Goal: Task Accomplishment & Management: Complete application form

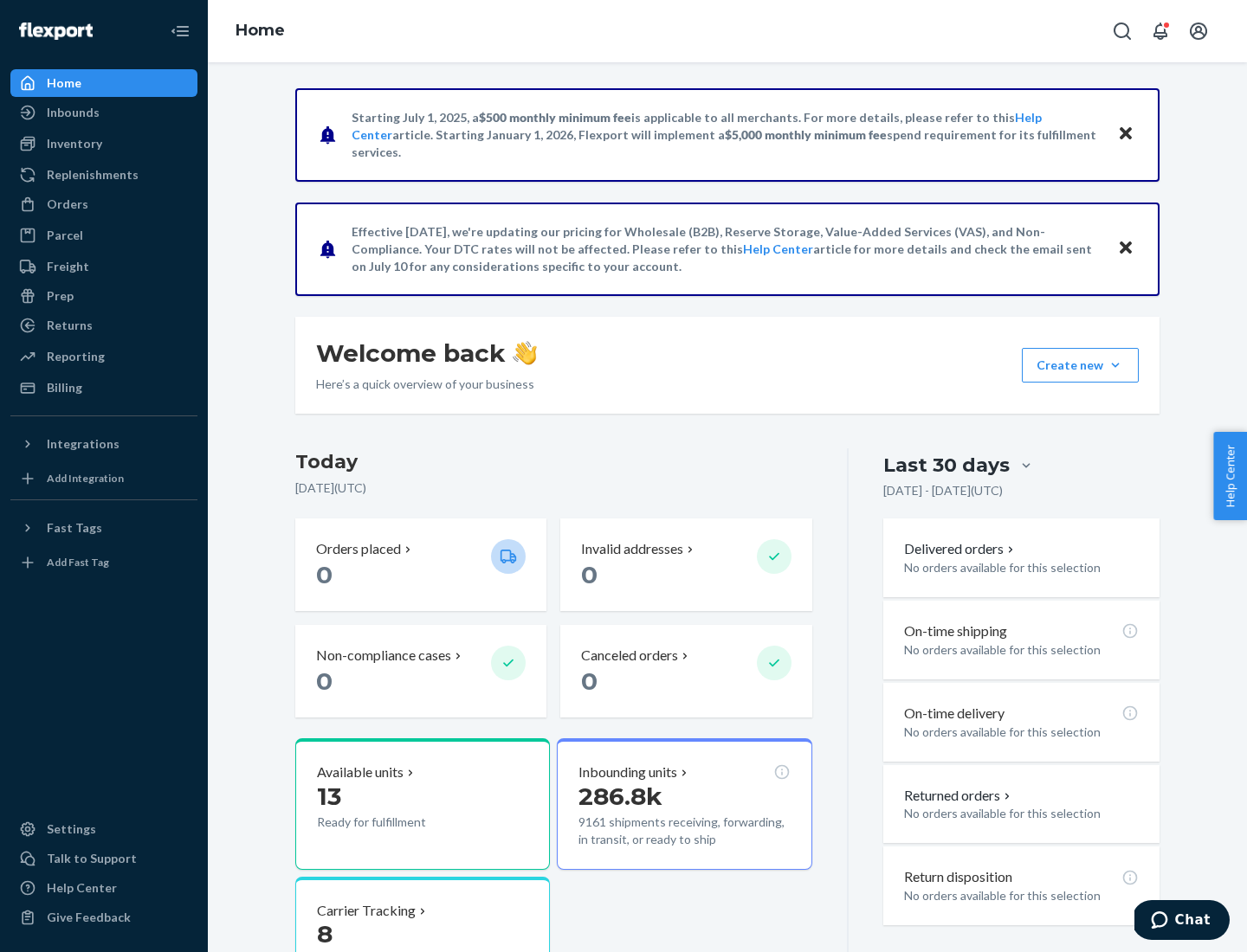
click at [1115, 365] on button "Create new Create new inbound Create new order Create new product" at bounding box center [1080, 365] width 117 height 35
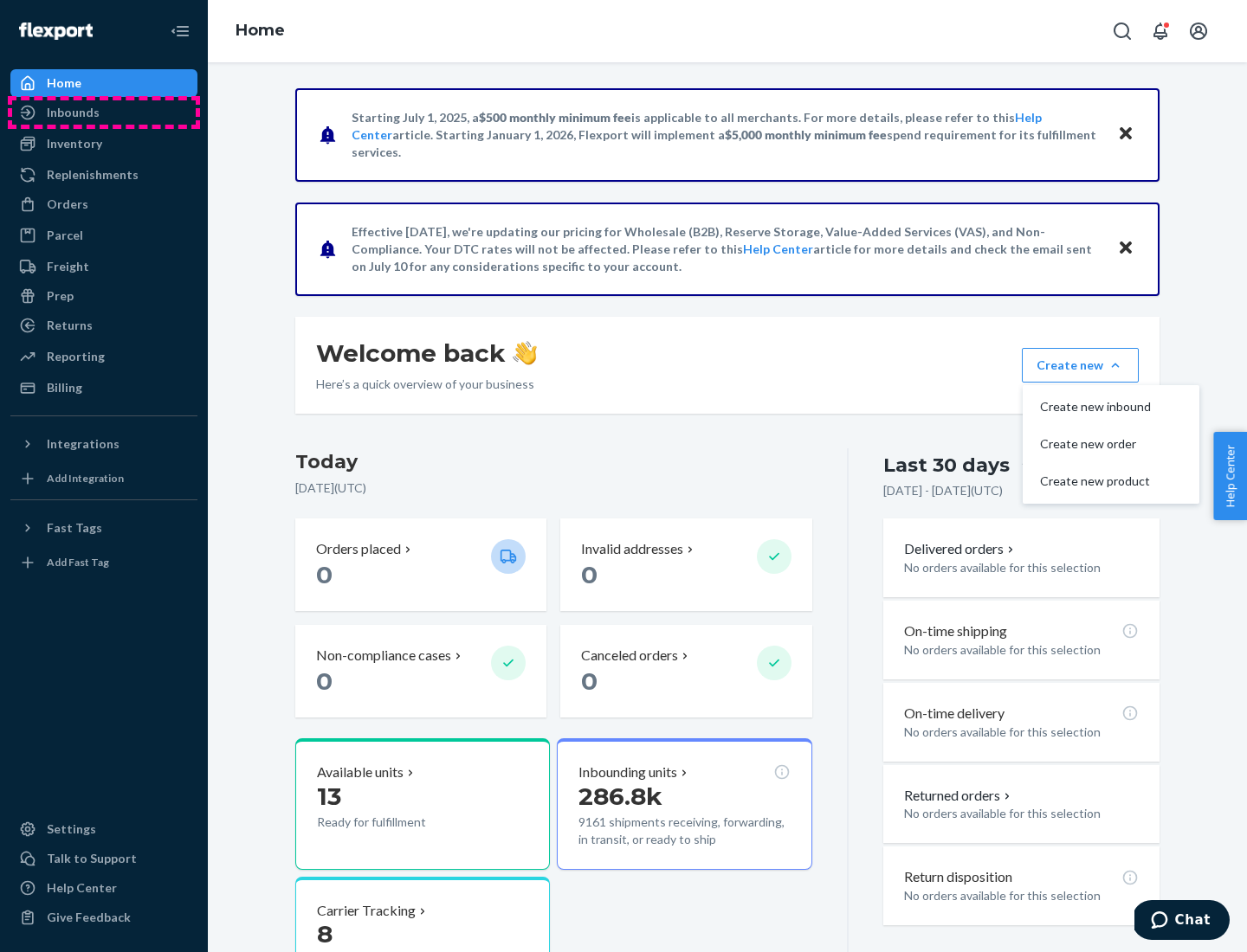
click at [104, 112] on div "Inbounds" at bounding box center [104, 112] width 183 height 25
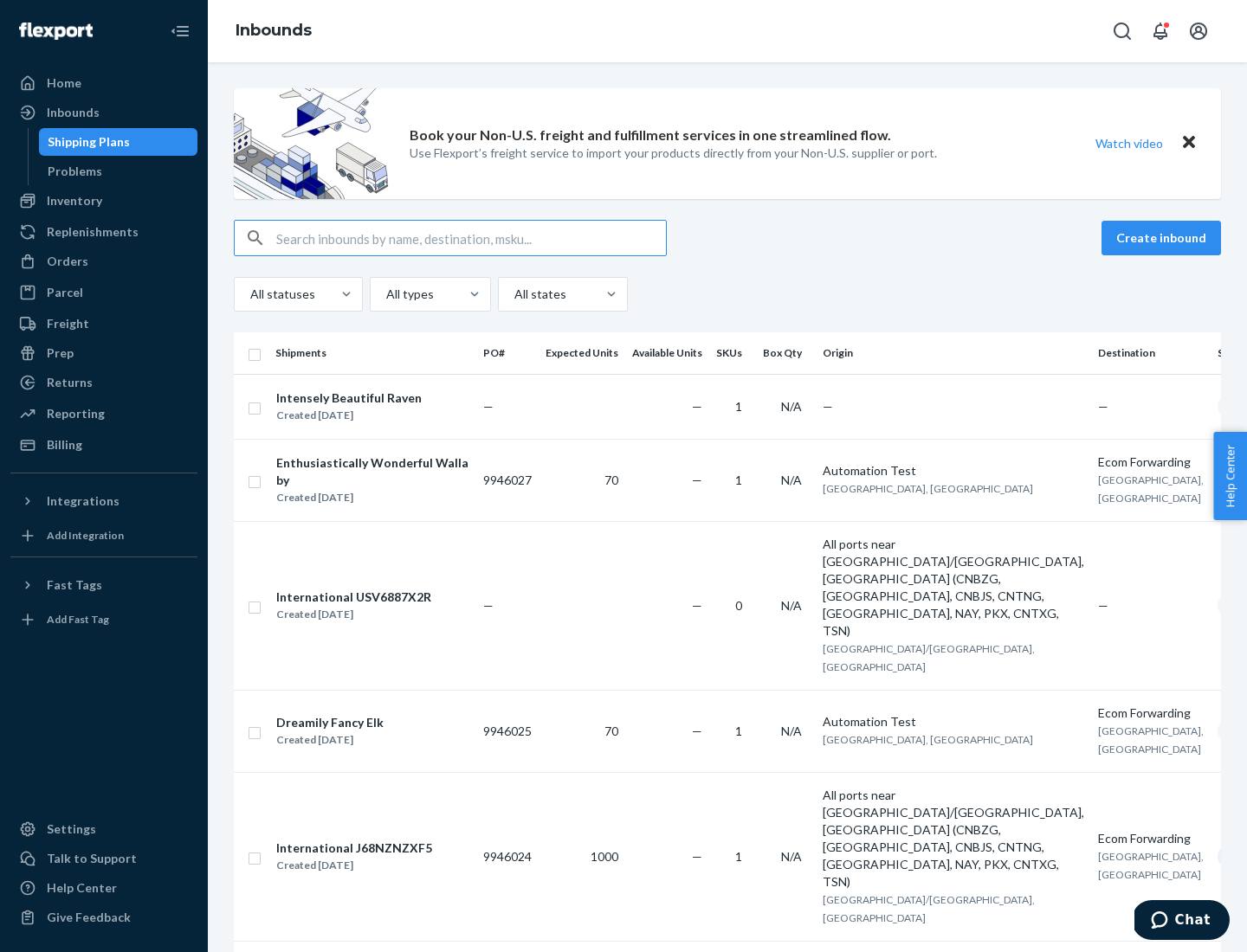
click at [1164, 238] on button "Create inbound" at bounding box center [1161, 238] width 120 height 35
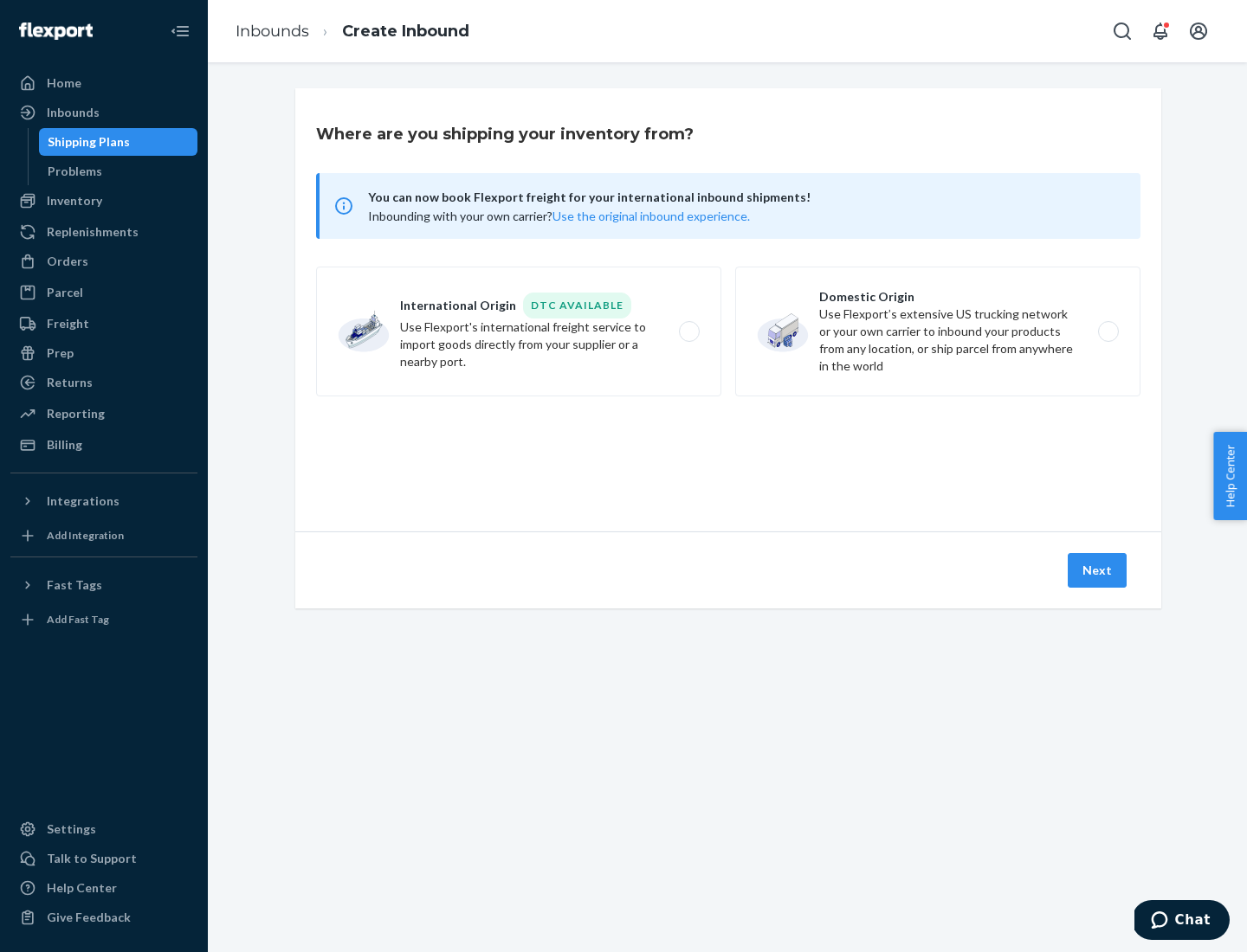
click at [937, 331] on label "Domestic Origin Use Flexport’s extensive US trucking network or your own carrie…" at bounding box center [937, 331] width 405 height 130
click at [1107, 331] on input "Domestic Origin Use Flexport’s extensive US trucking network or your own carrie…" at bounding box center [1113, 332] width 11 height 11
radio input "true"
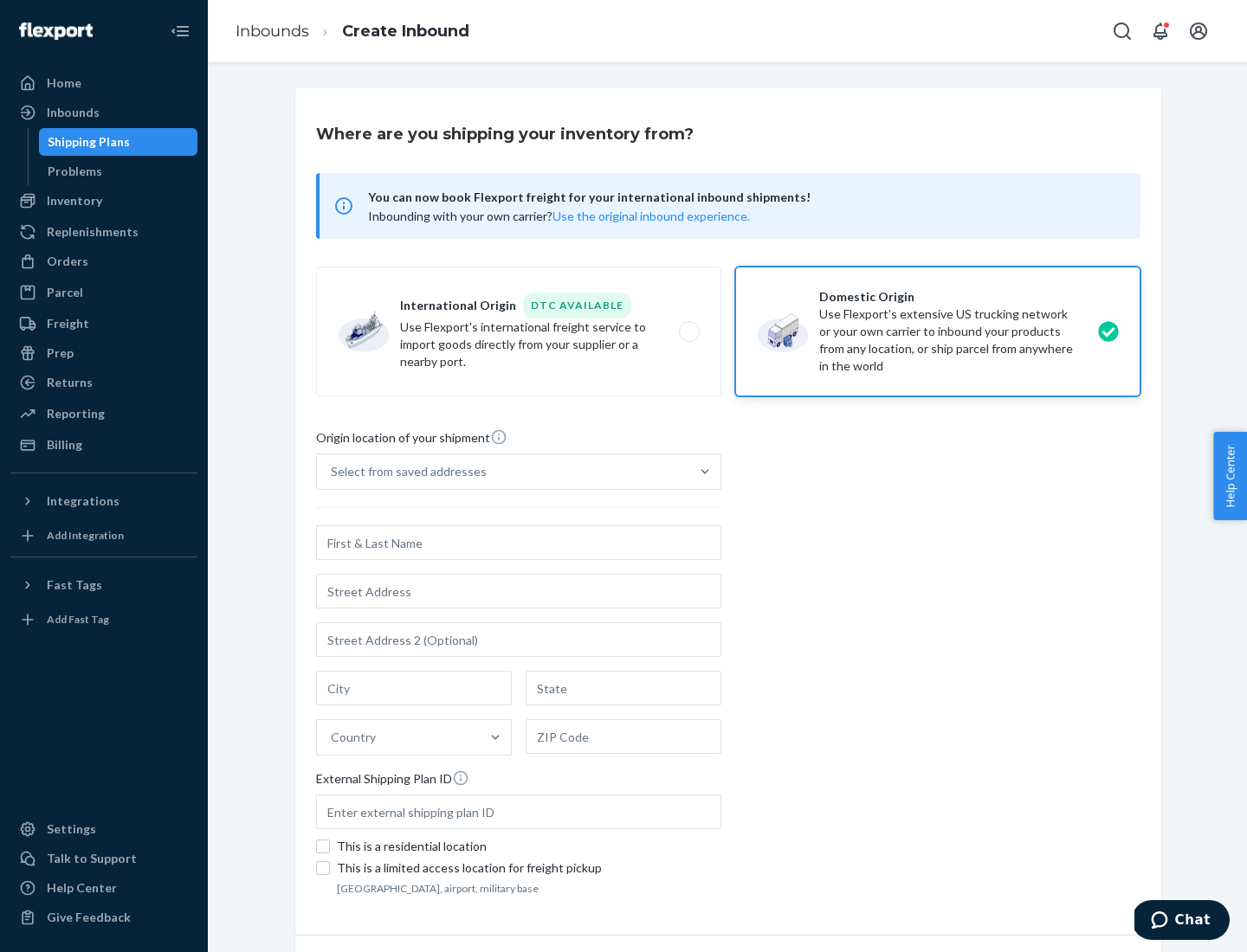
click at [503, 472] on div "Select from saved addresses" at bounding box center [503, 472] width 372 height 35
click at [332, 472] on input "Select from saved addresses" at bounding box center [331, 472] width 2 height 17
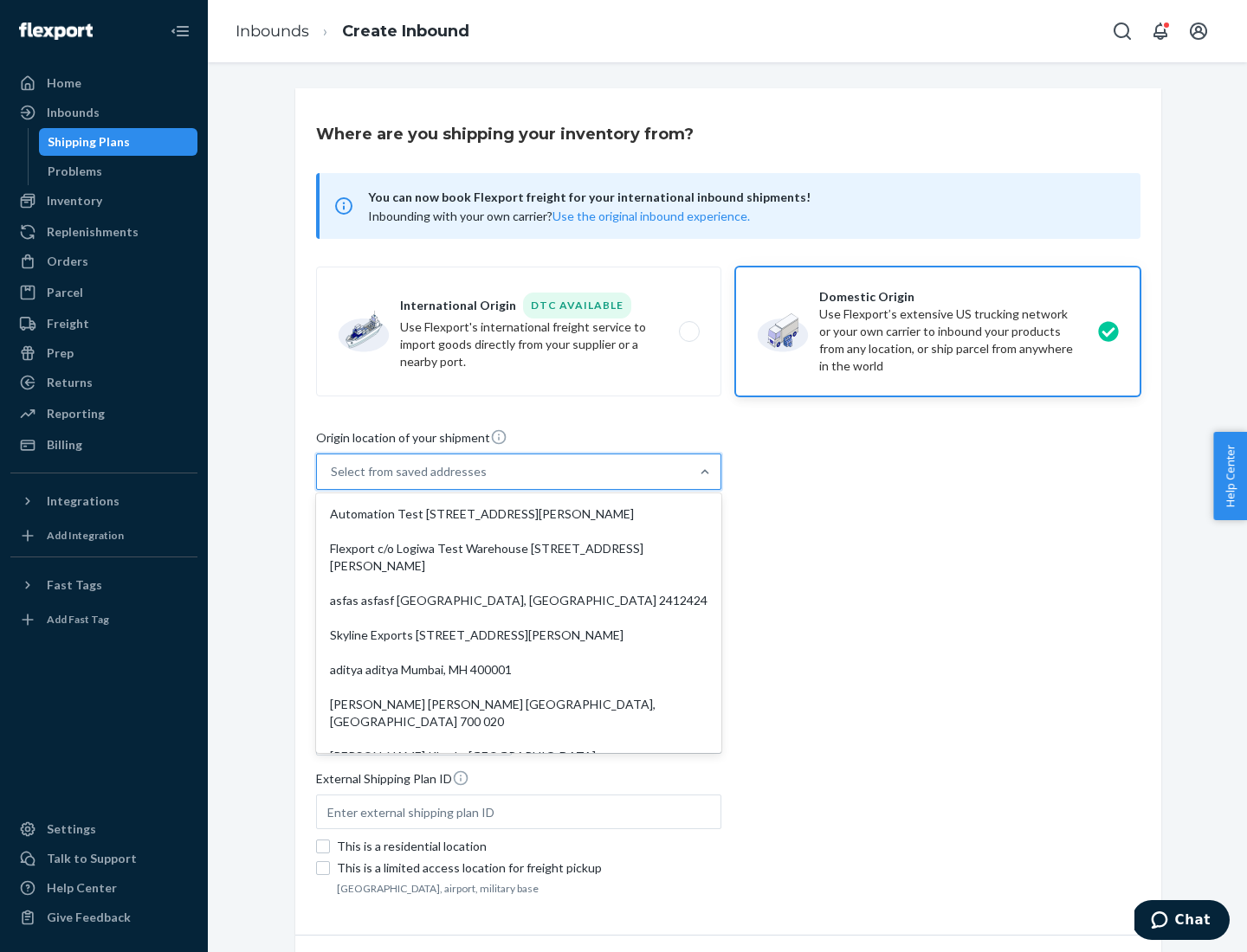
scroll to position [7, 0]
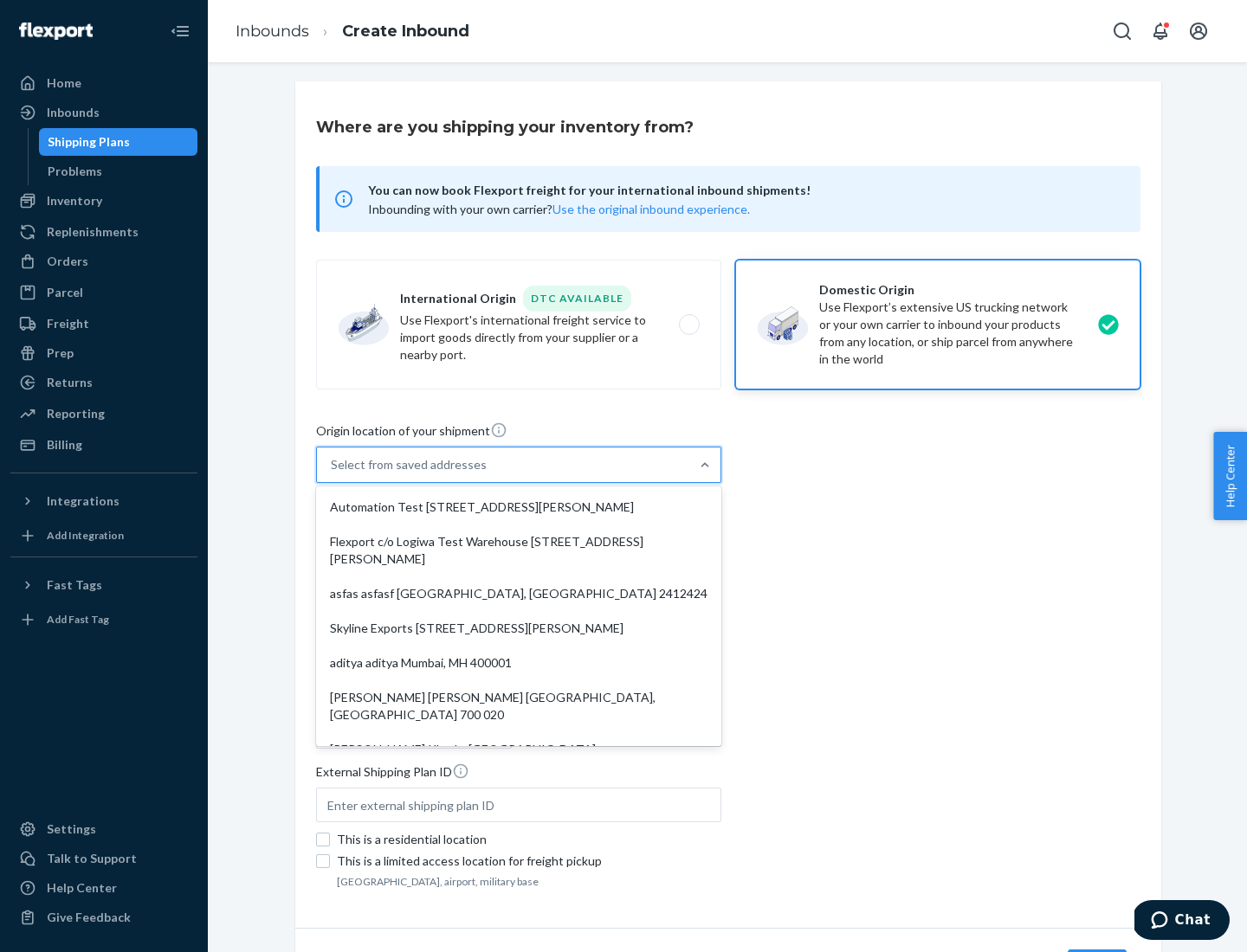
click at [518, 507] on div "Automation Test [STREET_ADDRESS][PERSON_NAME]" at bounding box center [518, 507] width 398 height 35
click at [332, 474] on input "option Automation Test [STREET_ADDRESS][PERSON_NAME]. 9 results available. Use …" at bounding box center [331, 464] width 2 height 17
type input "Automation Test"
type input "9th Floor"
type input "[GEOGRAPHIC_DATA]"
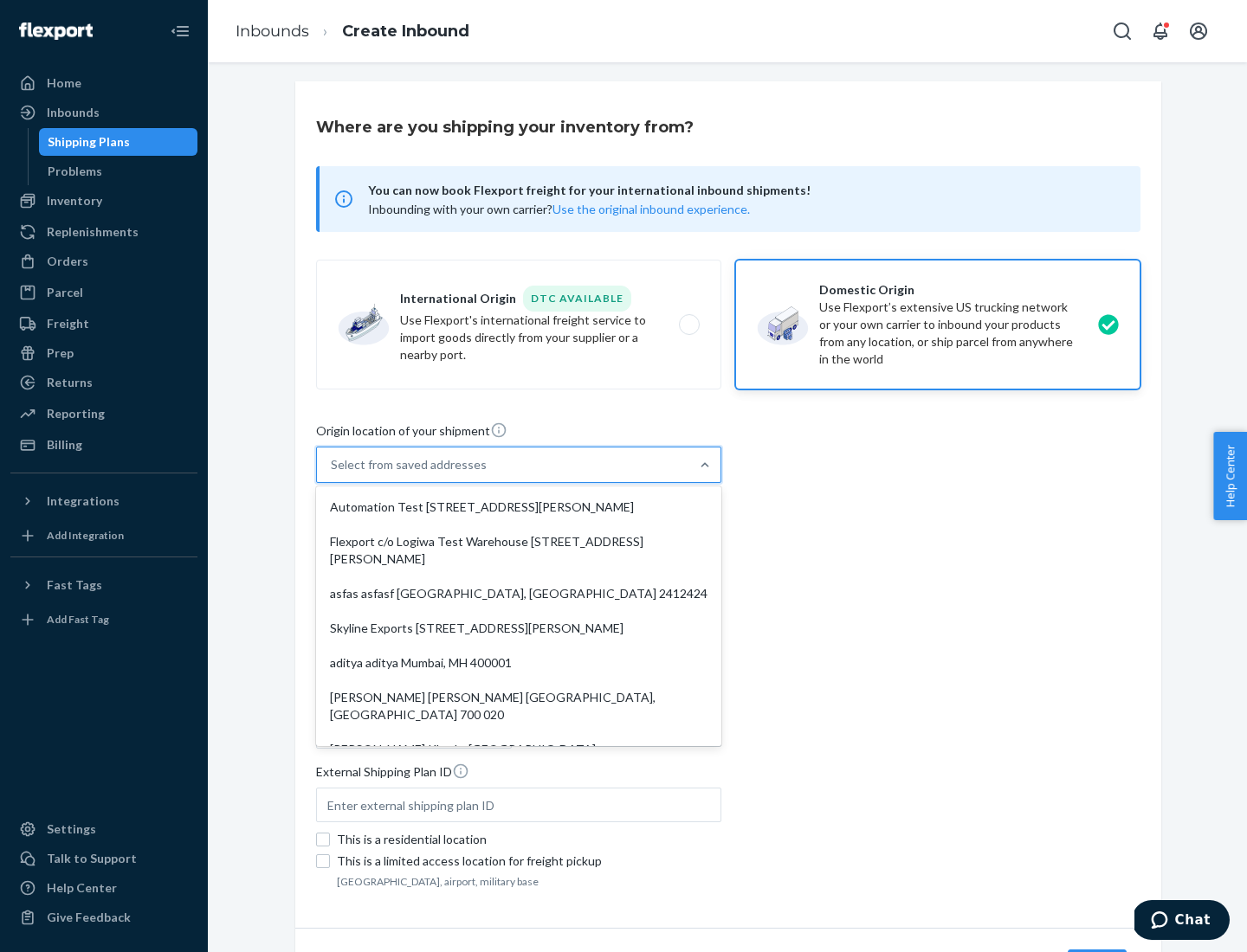
type input "CA"
type input "94104"
type input "[STREET_ADDRESS][PERSON_NAME]"
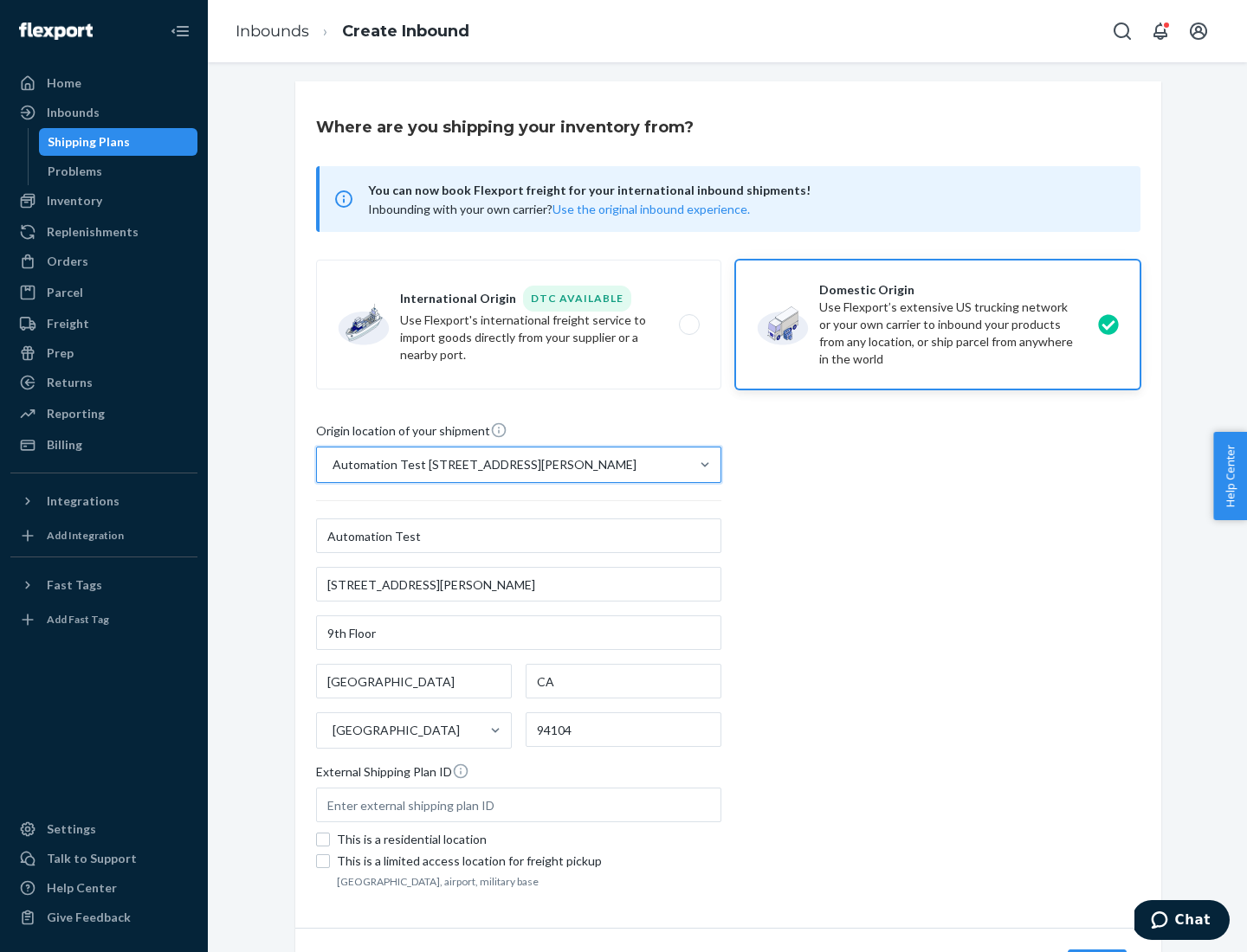
scroll to position [101, 0]
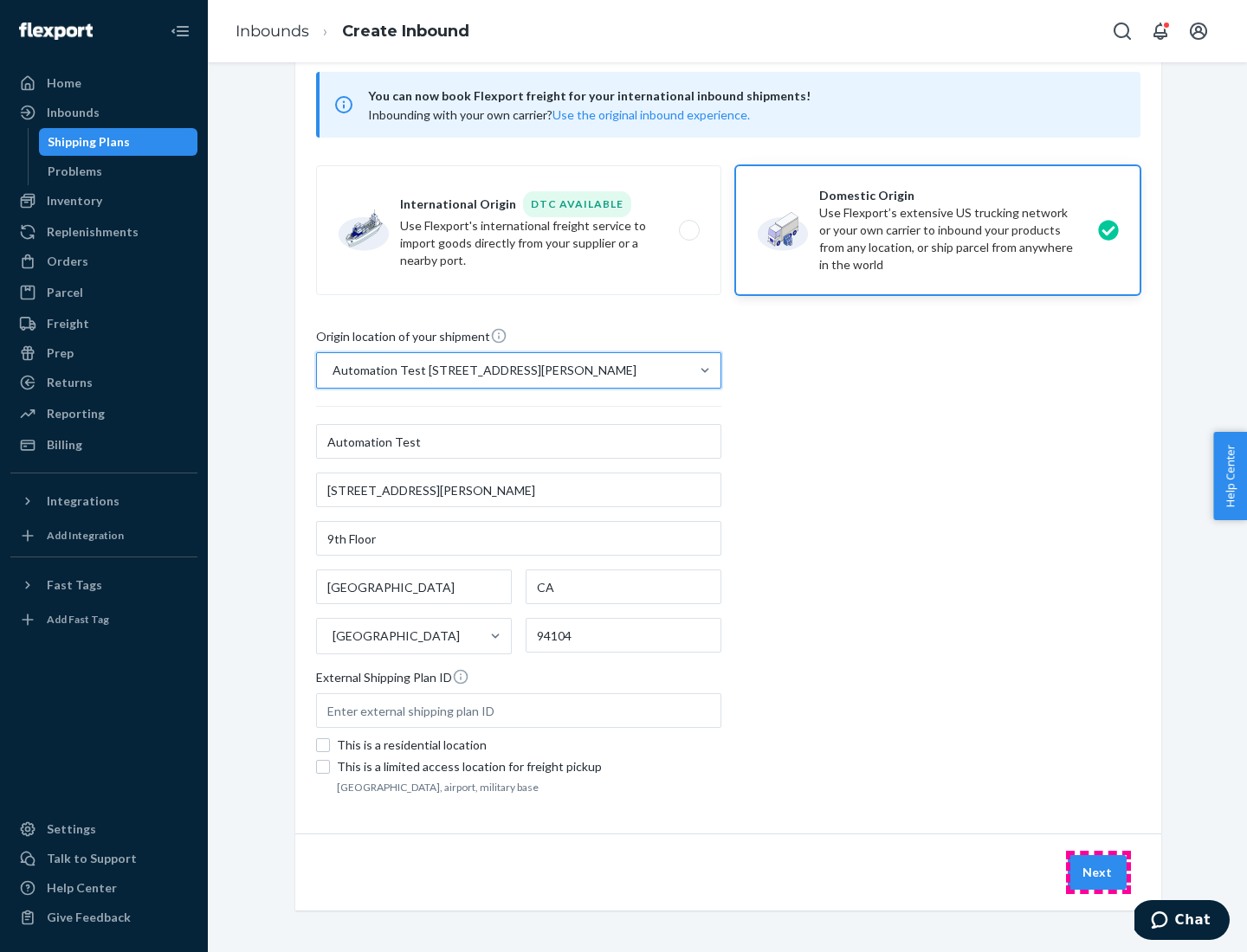
click at [1098, 873] on button "Next" at bounding box center [1097, 872] width 59 height 35
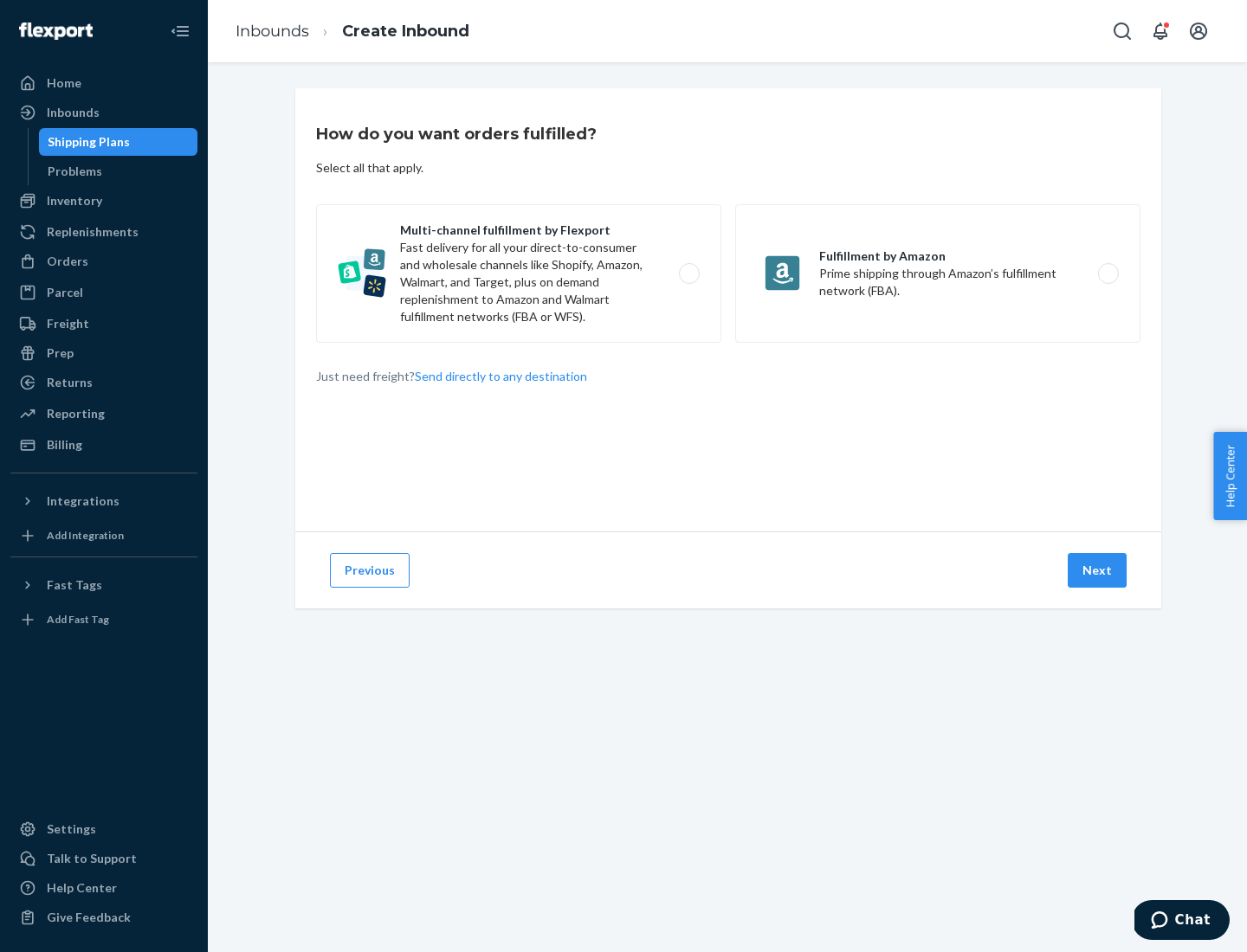
click at [518, 274] on label "Multi-channel fulfillment by Flexport Fast delivery for all your direct-to-cons…" at bounding box center [518, 273] width 405 height 139
click at [688, 274] on input "Multi-channel fulfillment by Flexport Fast delivery for all your direct-to-cons…" at bounding box center [694, 274] width 11 height 11
radio input "true"
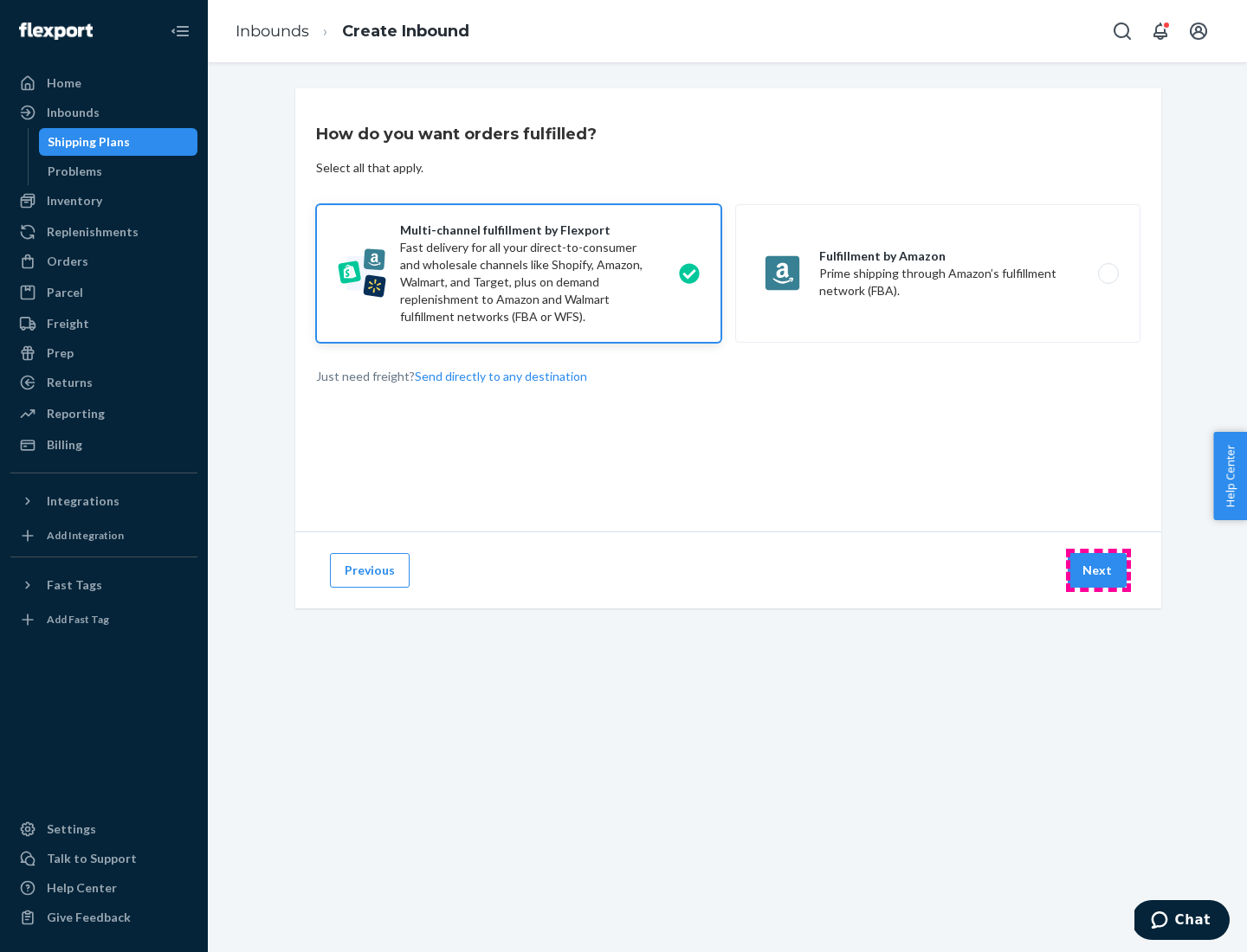
click at [1098, 570] on button "Next" at bounding box center [1097, 570] width 59 height 35
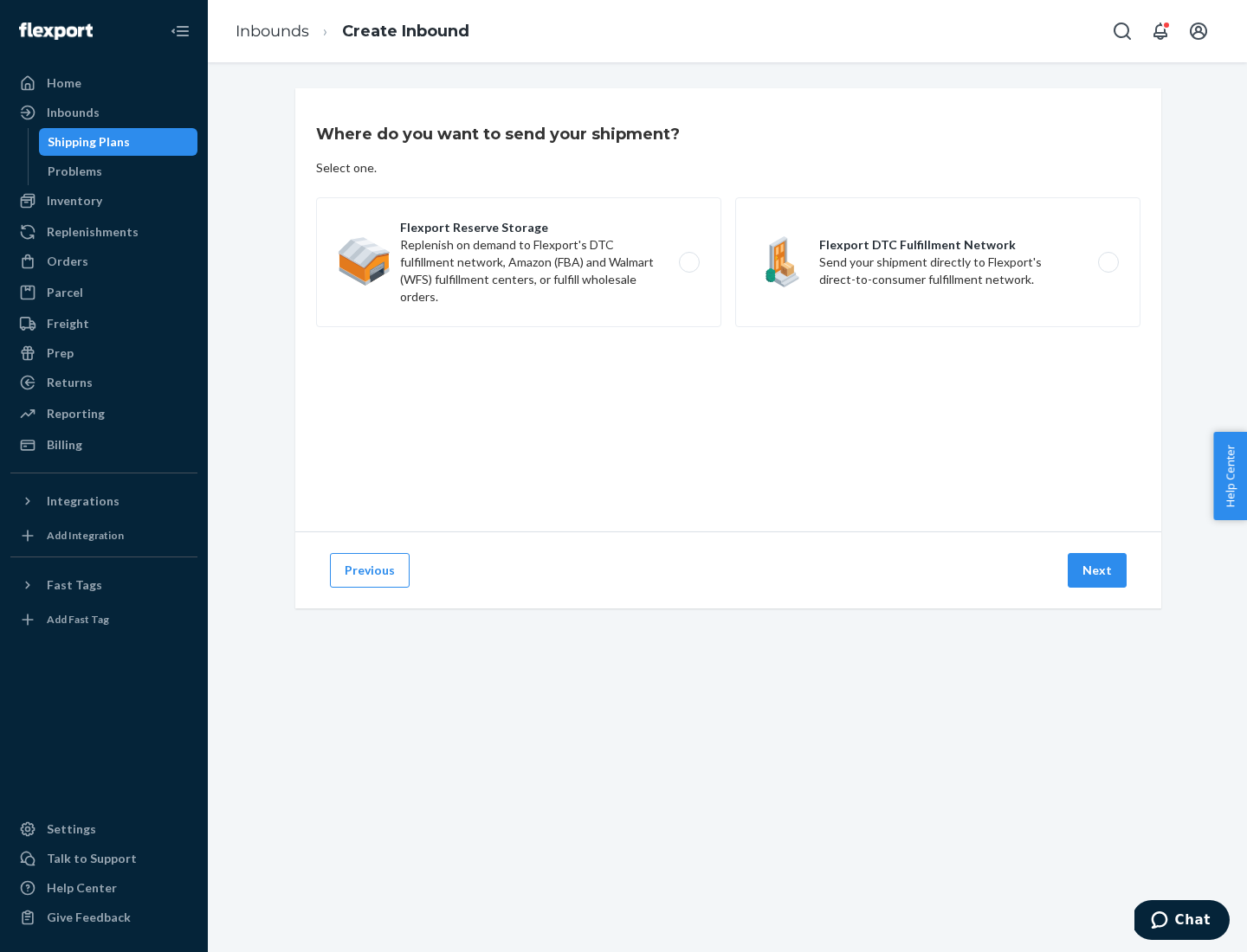
click at [937, 262] on label "Flexport DTC Fulfillment Network Send your shipment directly to Flexport's dire…" at bounding box center [937, 262] width 405 height 130
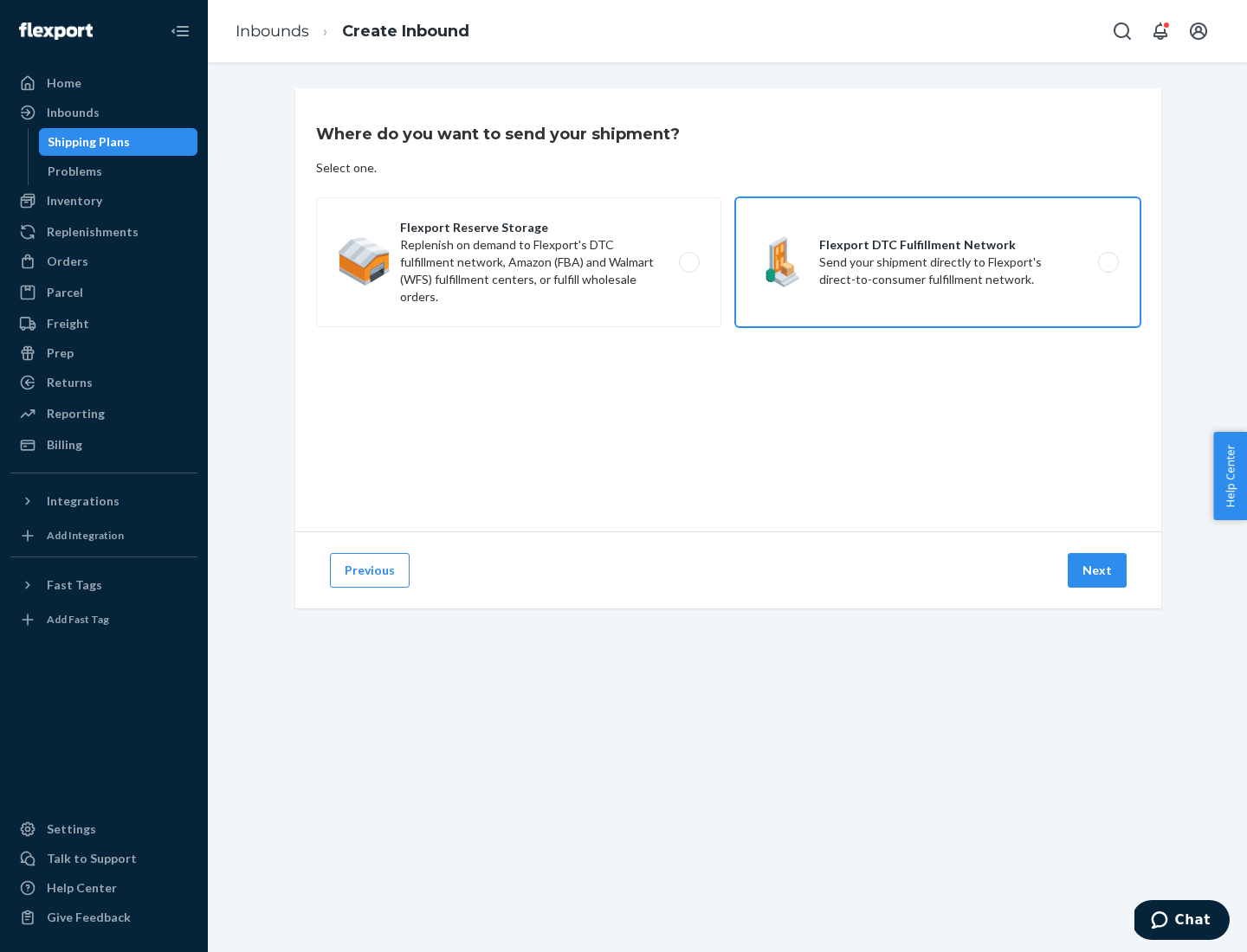
click at [1107, 262] on input "Flexport DTC Fulfillment Network Send your shipment directly to Flexport's dire…" at bounding box center [1113, 262] width 11 height 11
radio input "true"
click at [1098, 570] on button "Next" at bounding box center [1097, 570] width 59 height 35
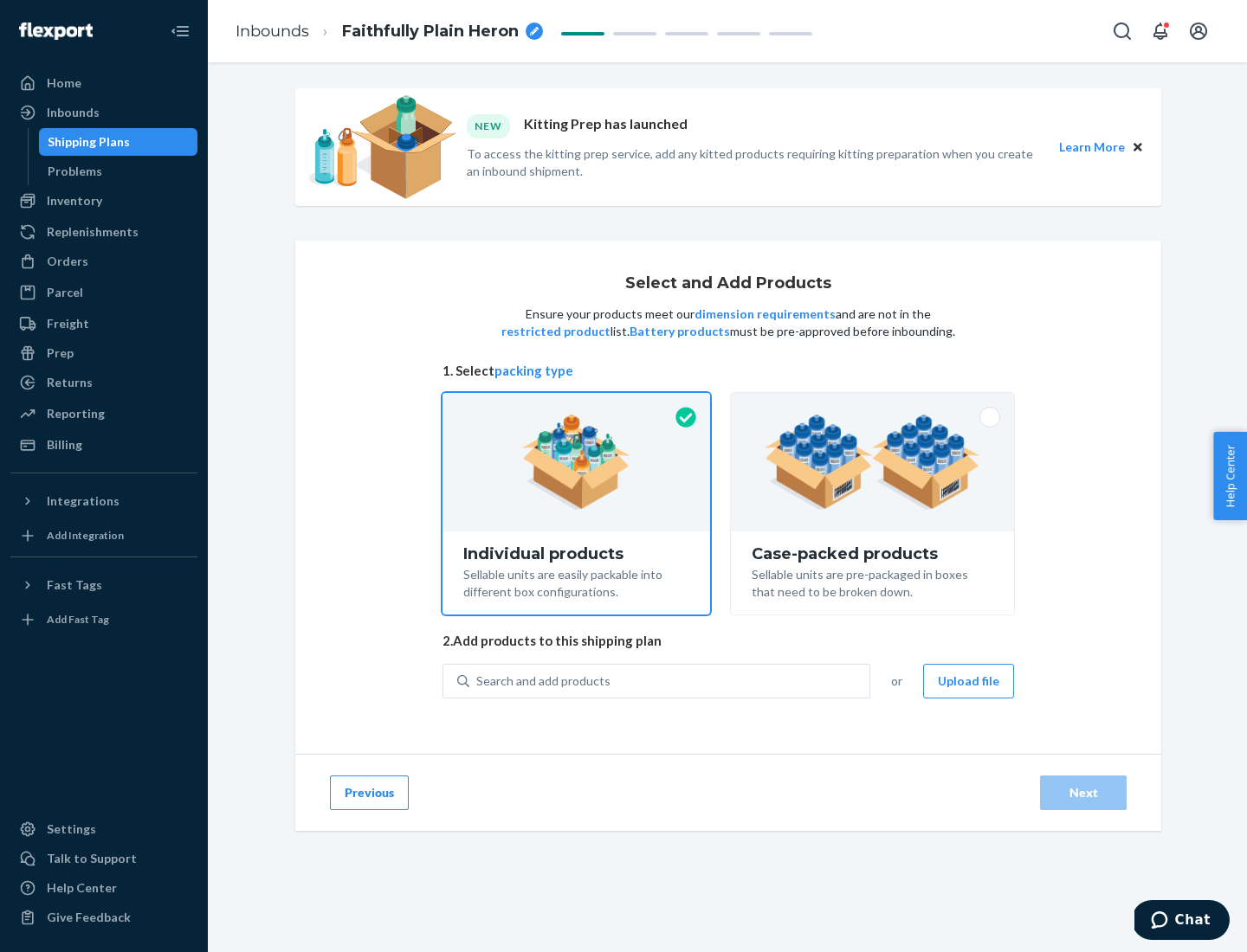
click at [873, 462] on img at bounding box center [872, 461] width 215 height 95
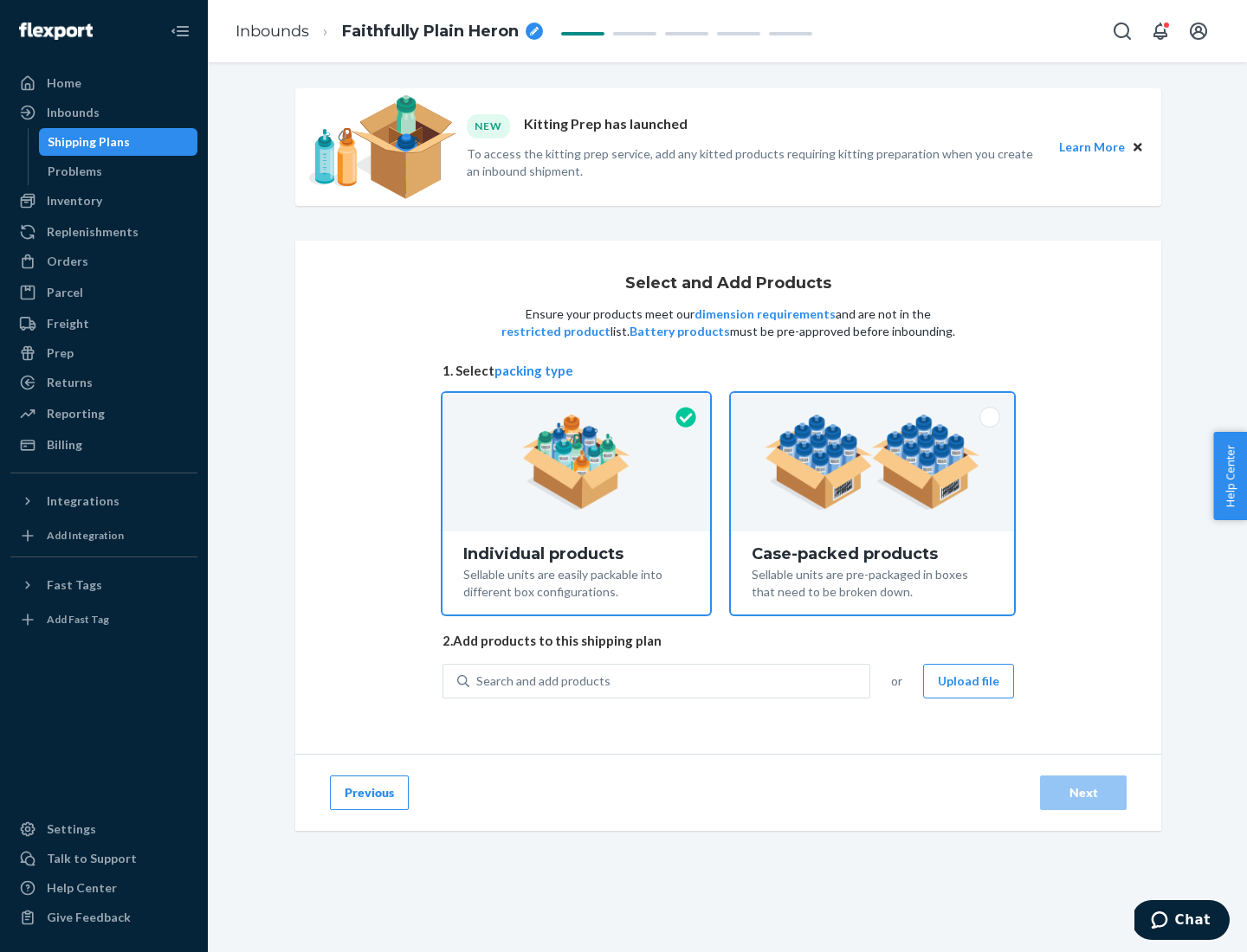
click at [873, 404] on input "Case-packed products Sellable units are pre-packaged in boxes that need to be b…" at bounding box center [872, 398] width 11 height 11
radio input "true"
radio input "false"
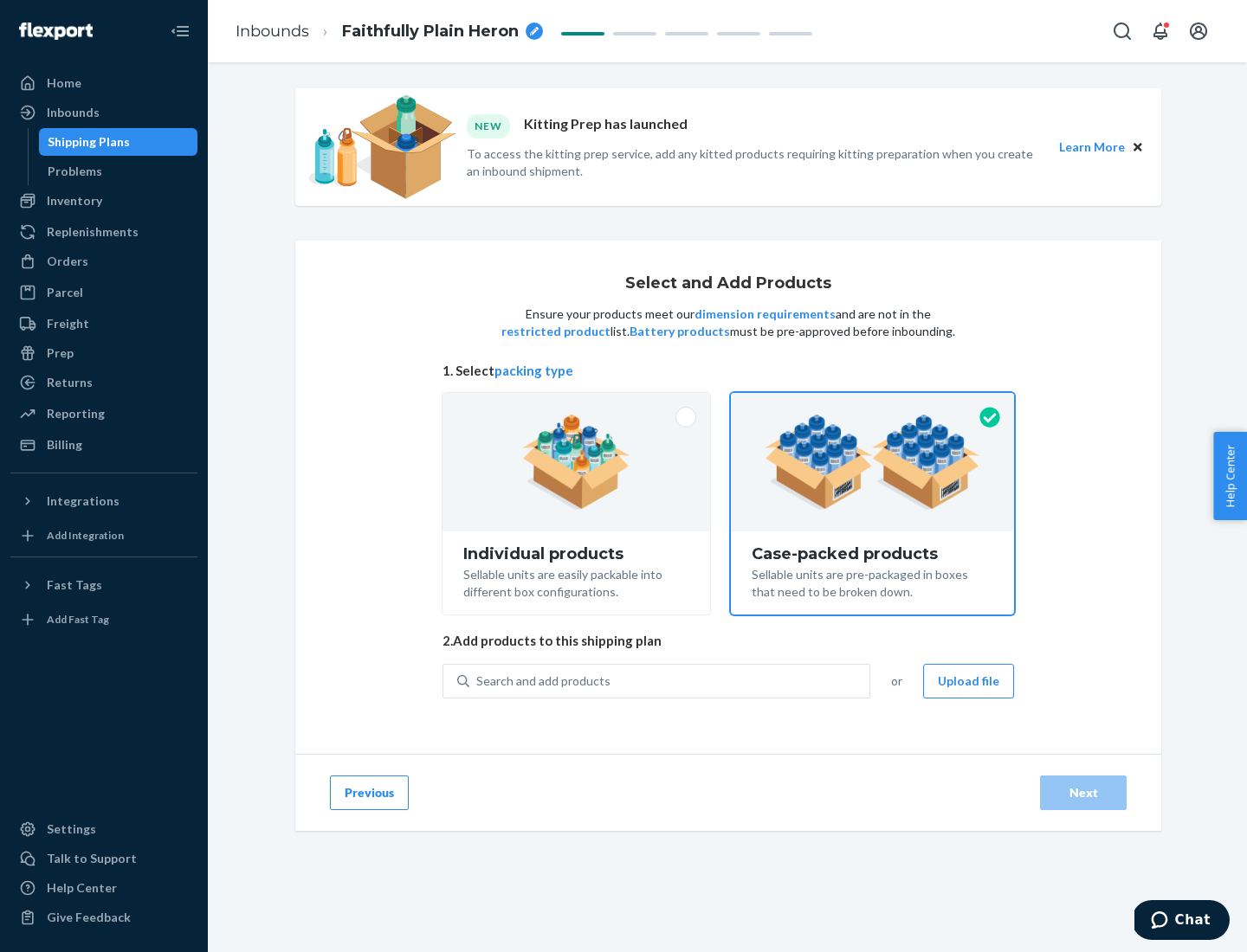
click at [670, 680] on div "Search and add products" at bounding box center [669, 680] width 400 height 31
click at [478, 680] on input "Search and add products" at bounding box center [477, 681] width 2 height 17
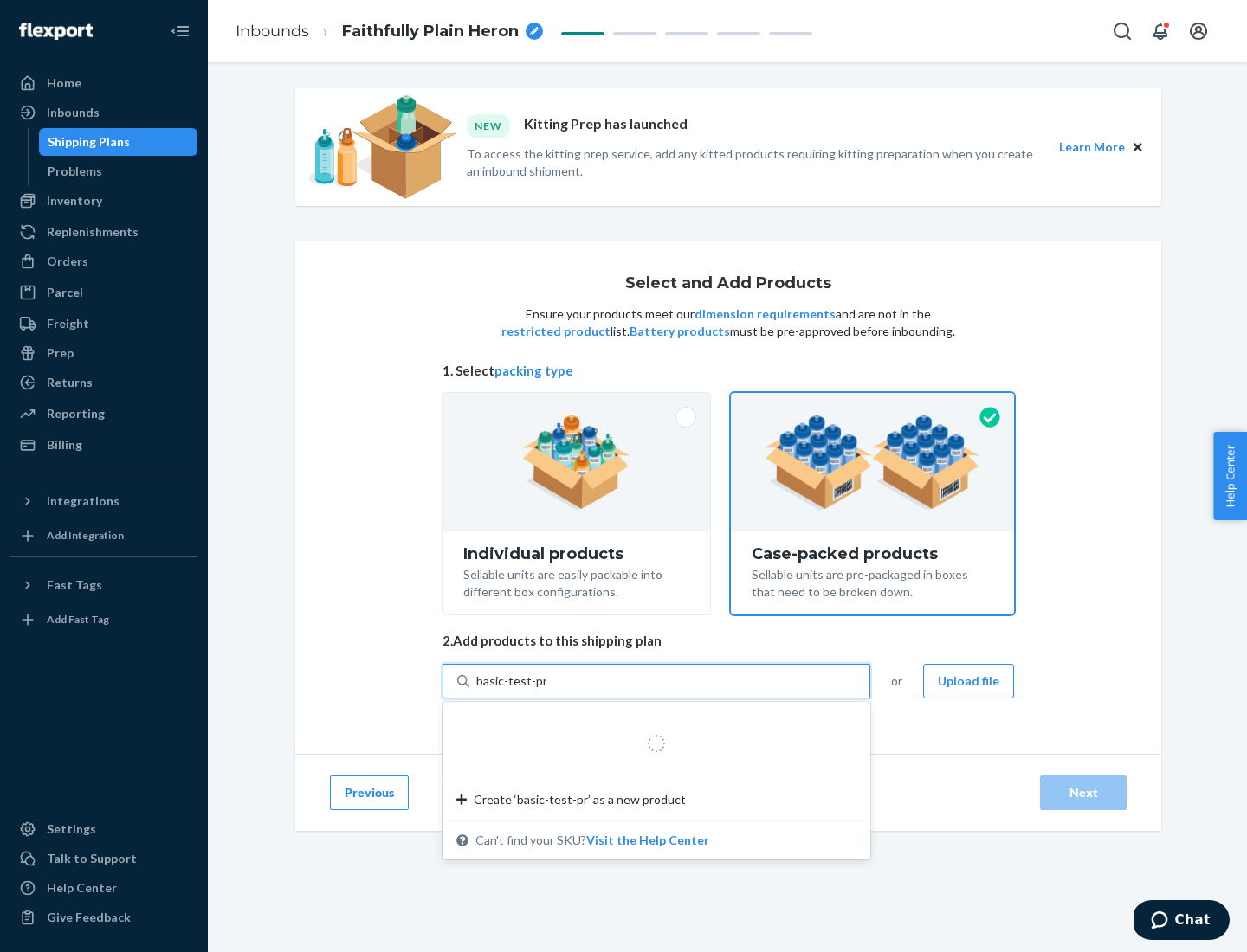
type input "basic-test-product-1"
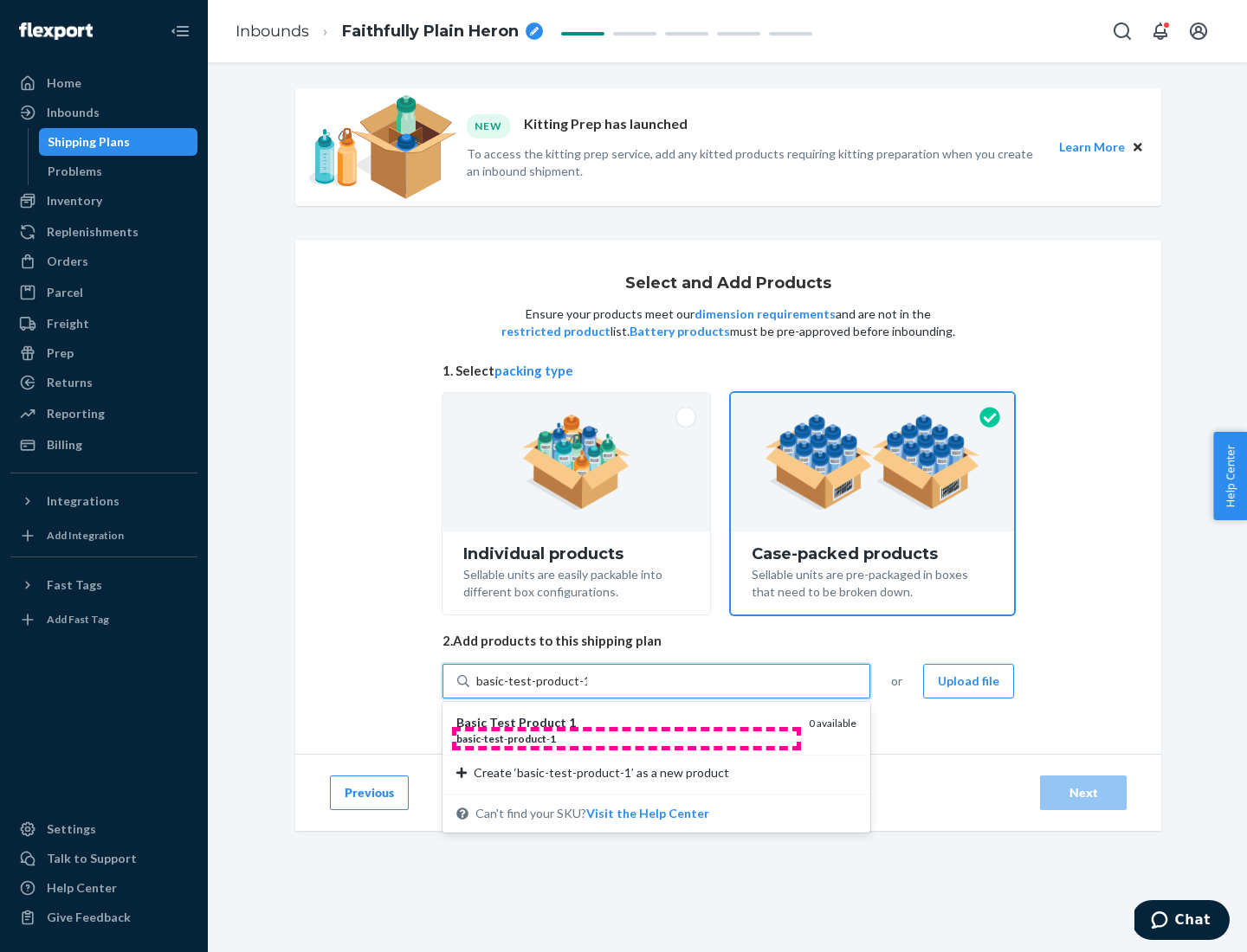
click at [626, 738] on div "basic - test - product - 1" at bounding box center [625, 739] width 339 height 15
click at [587, 690] on input "basic-test-product-1" at bounding box center [531, 681] width 110 height 17
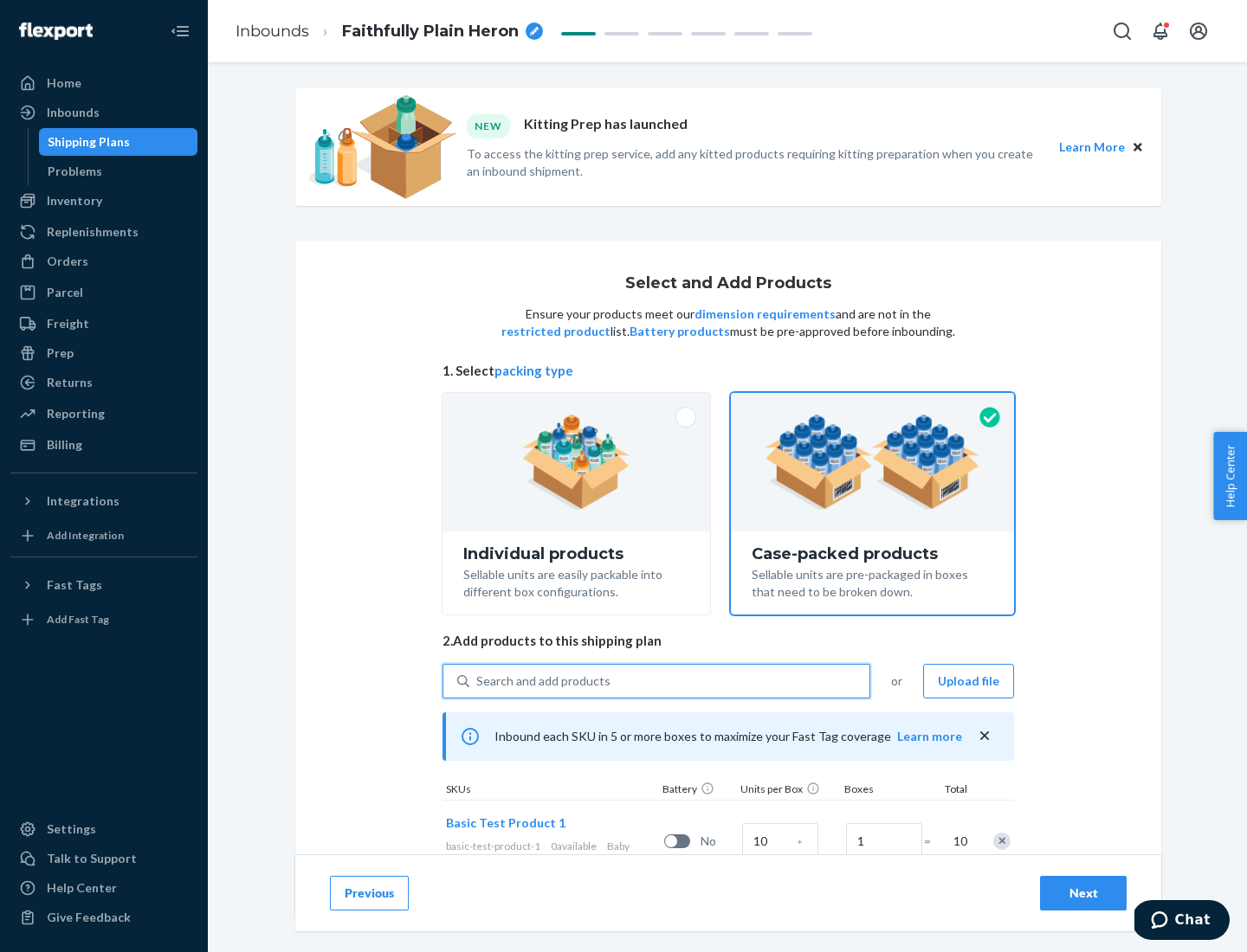
scroll to position [62, 0]
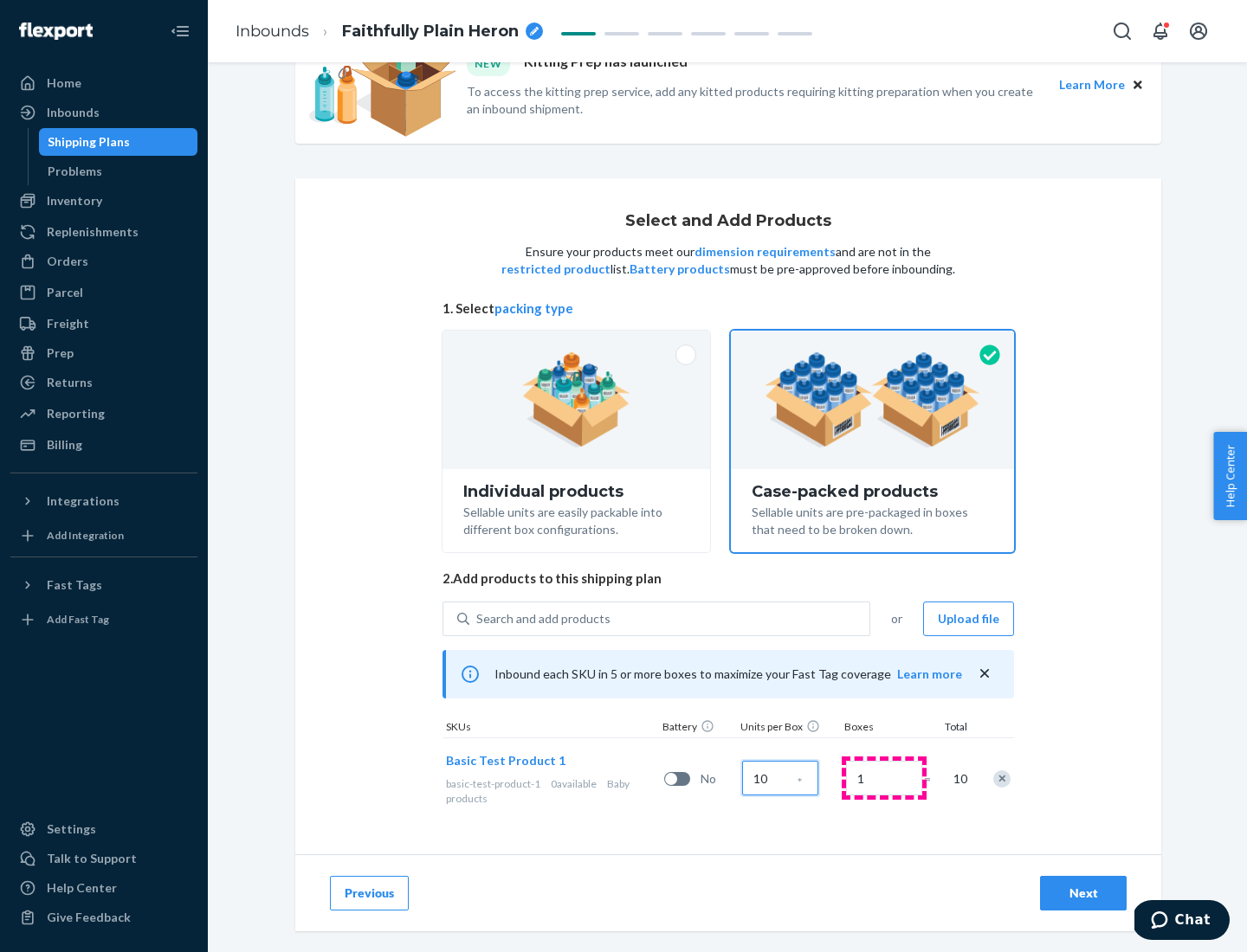
type input "10"
type input "7"
click at [1083, 894] on div "Next" at bounding box center [1083, 893] width 58 height 17
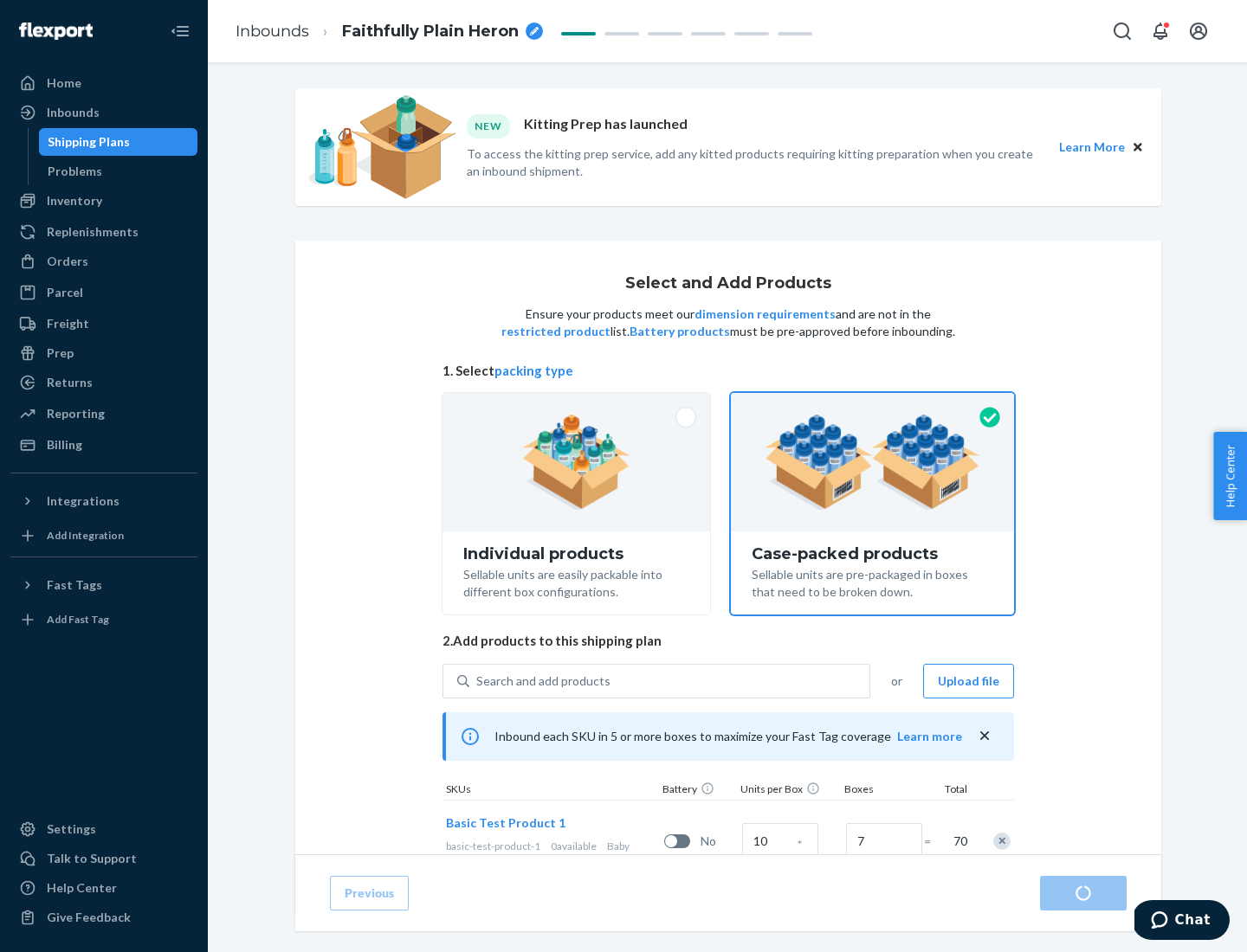
radio input "true"
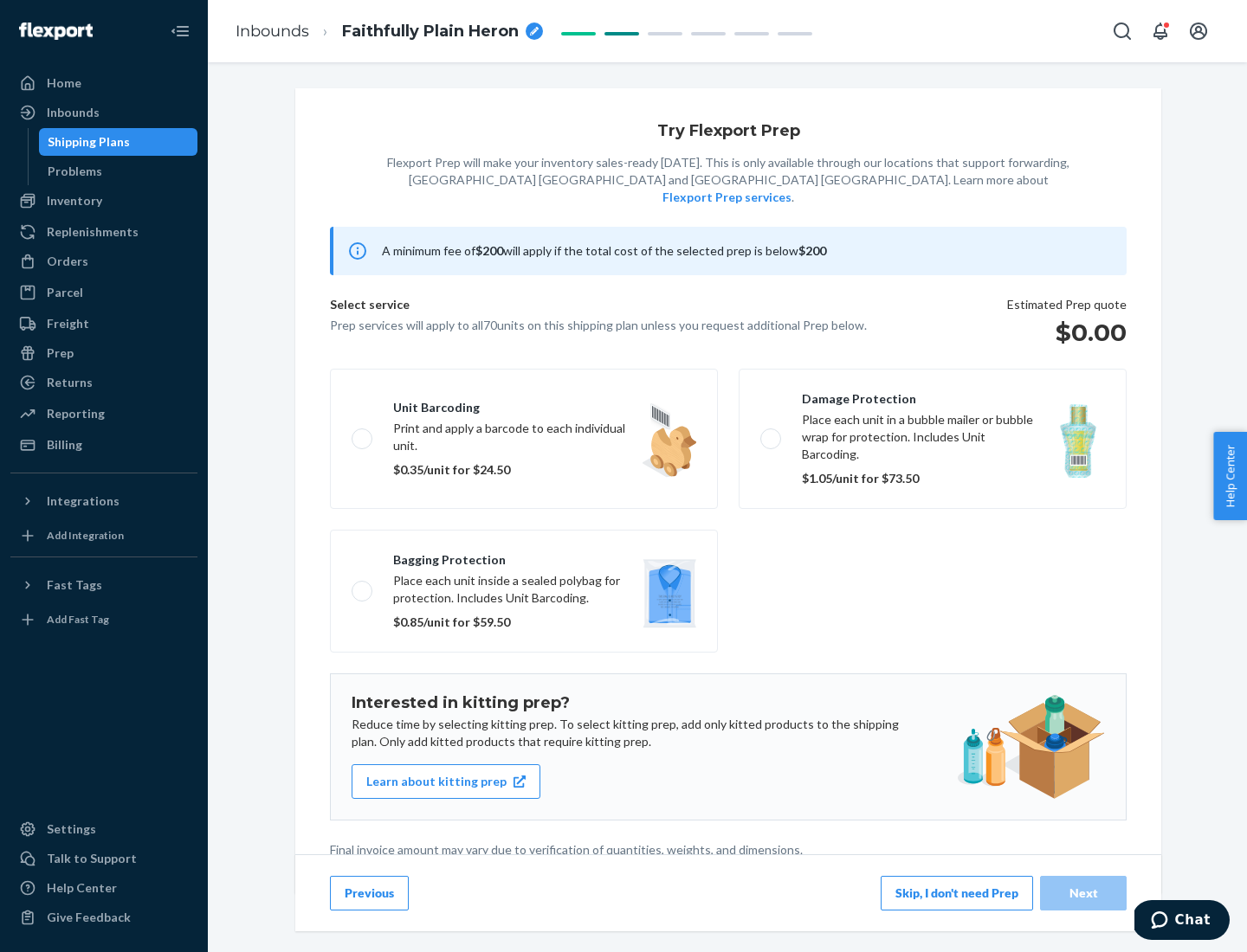
scroll to position [5, 0]
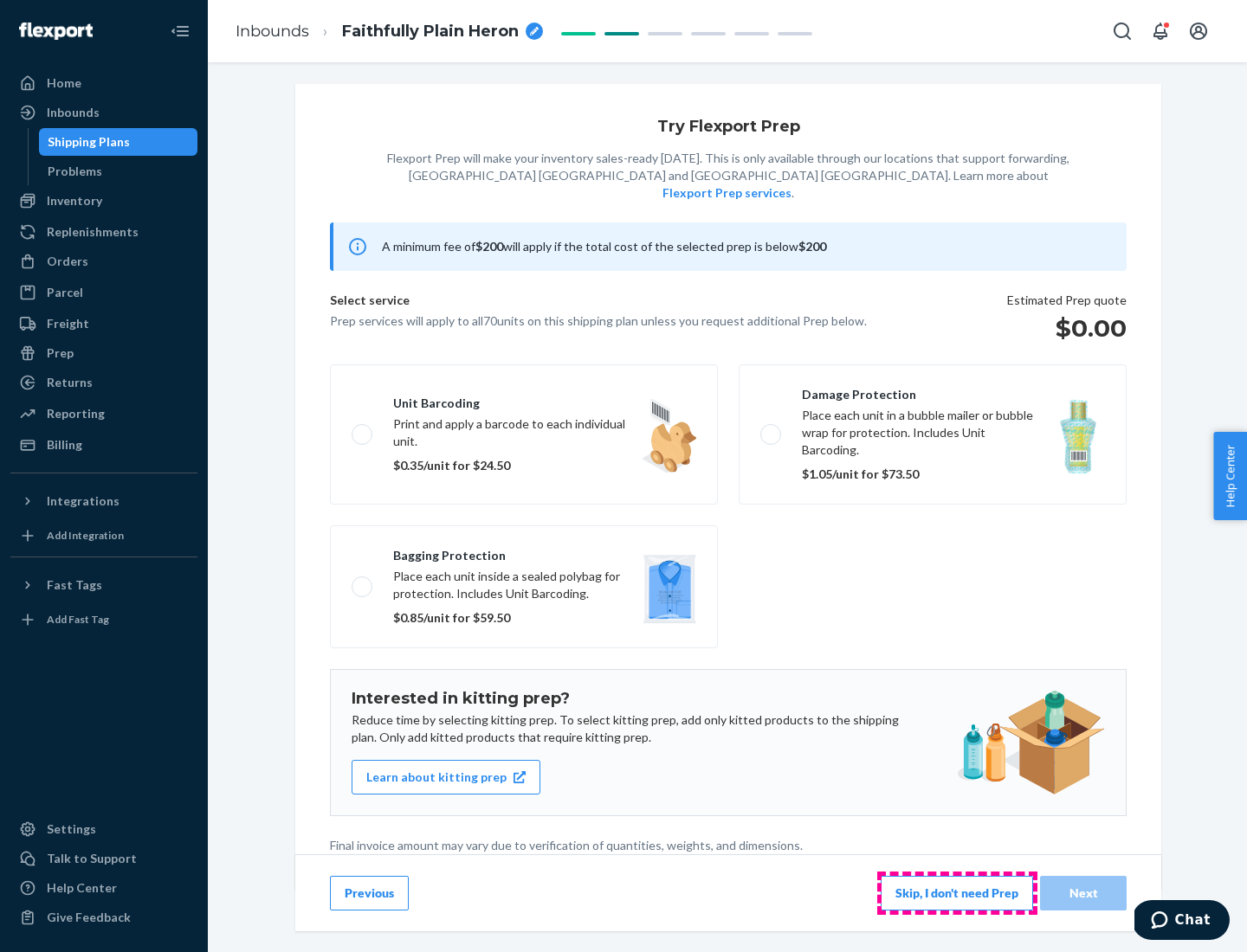
click at [956, 893] on button "Skip, I don't need Prep" at bounding box center [956, 893] width 152 height 35
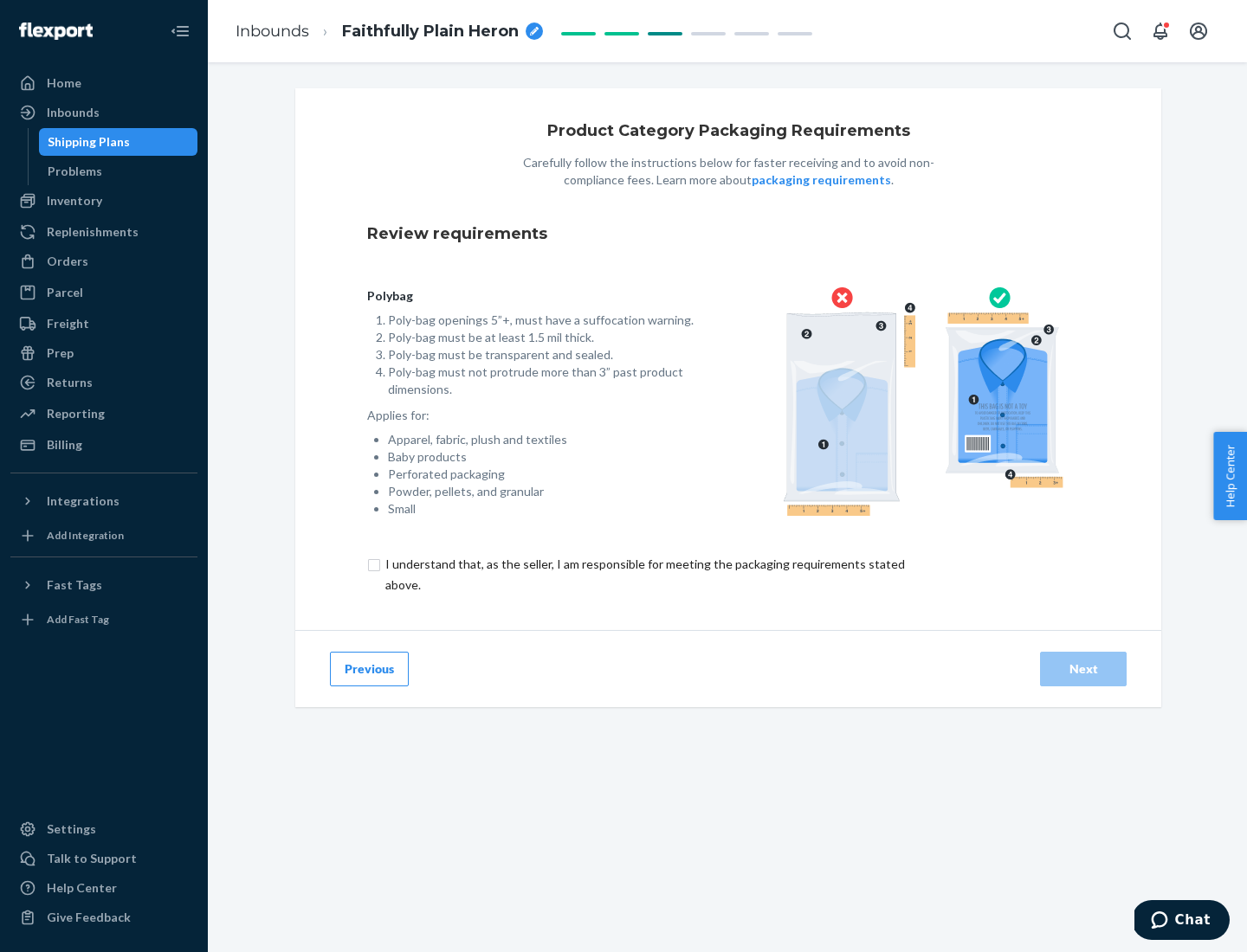
click at [643, 574] on input "checkbox" at bounding box center [655, 575] width 576 height 42
checkbox input "true"
click at [1083, 668] on div "Next" at bounding box center [1083, 669] width 58 height 17
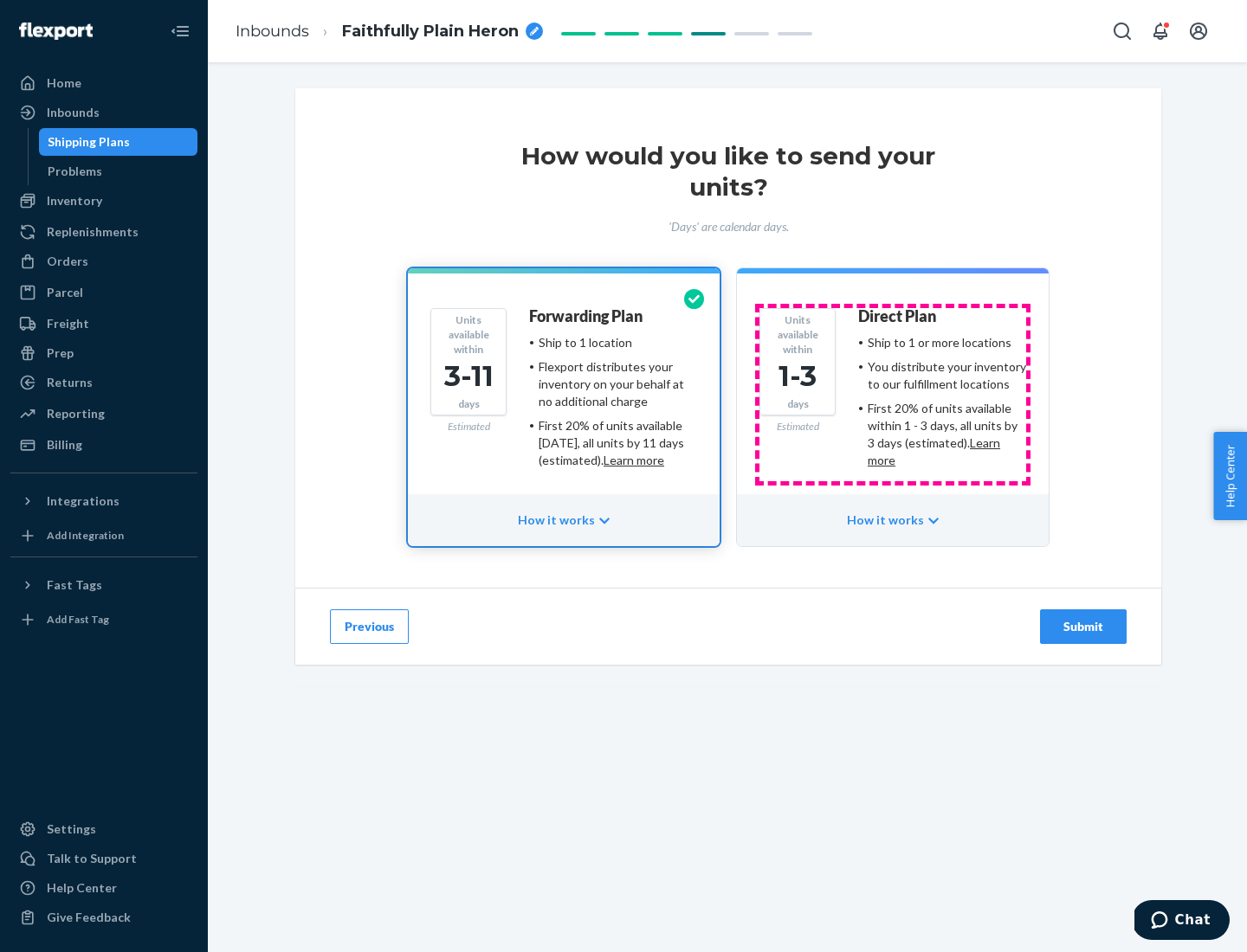
click at [893, 394] on ul "Ship to 1 or more locations You distribute your inventory to our fulfillment lo…" at bounding box center [942, 401] width 168 height 135
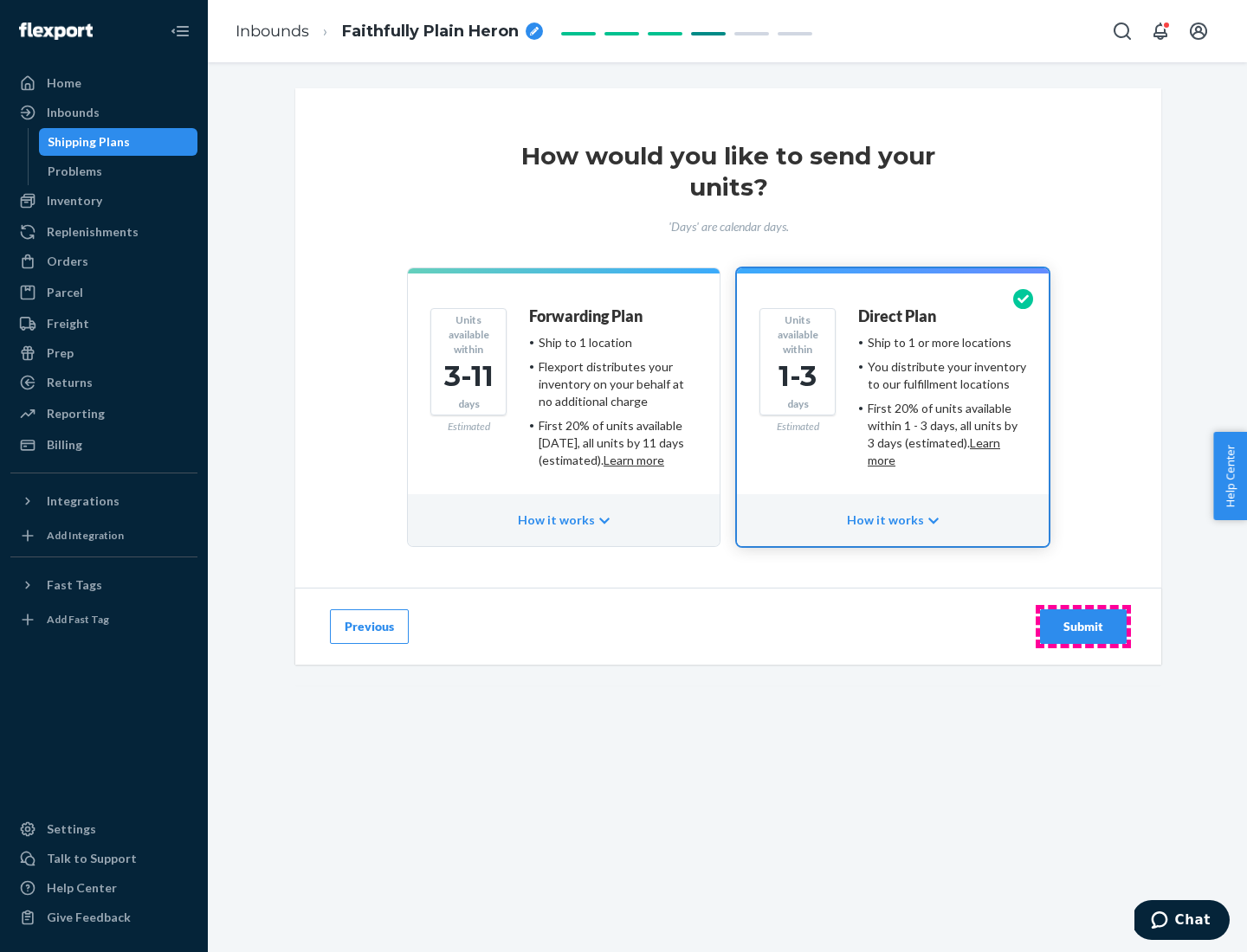
click at [1083, 626] on div "Submit" at bounding box center [1083, 626] width 58 height 17
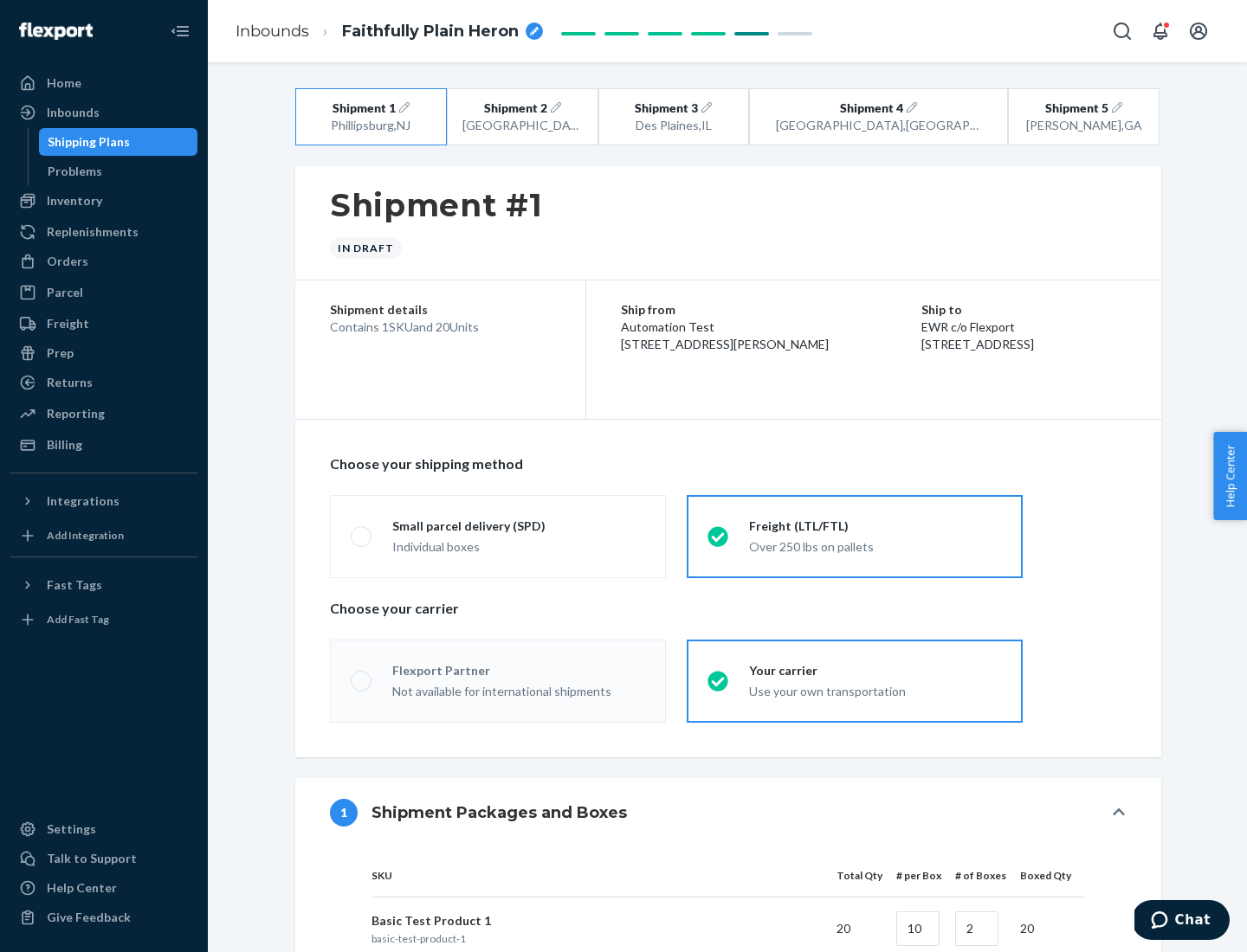
radio input "true"
radio input "false"
radio input "true"
radio input "false"
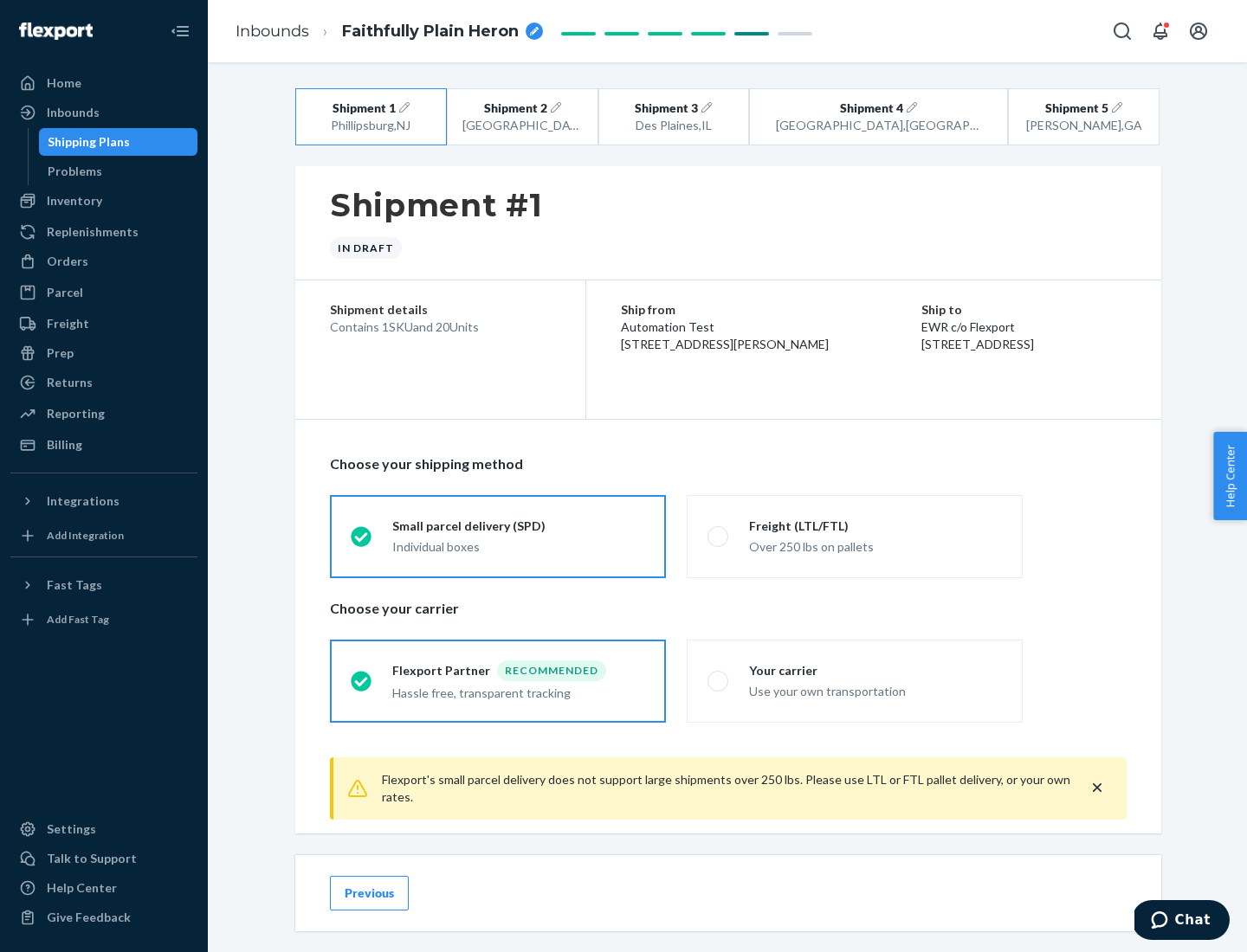
scroll to position [19, 0]
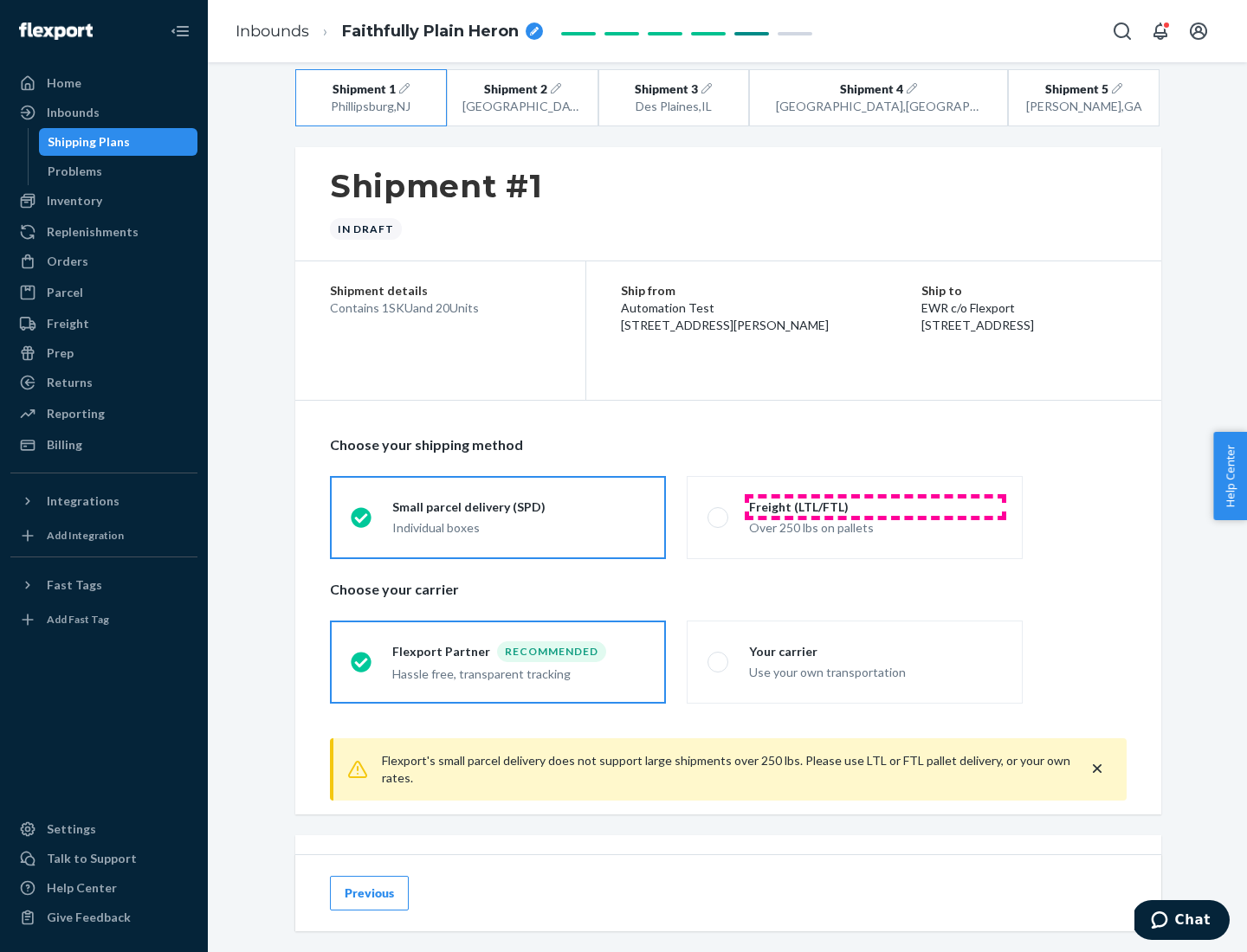
click at [875, 507] on div "Freight (LTL/FTL)" at bounding box center [875, 507] width 253 height 17
click at [718, 511] on input "Freight (LTL/FTL) Over 250 lbs on pallets" at bounding box center [713, 517] width 11 height 11
radio input "true"
radio input "false"
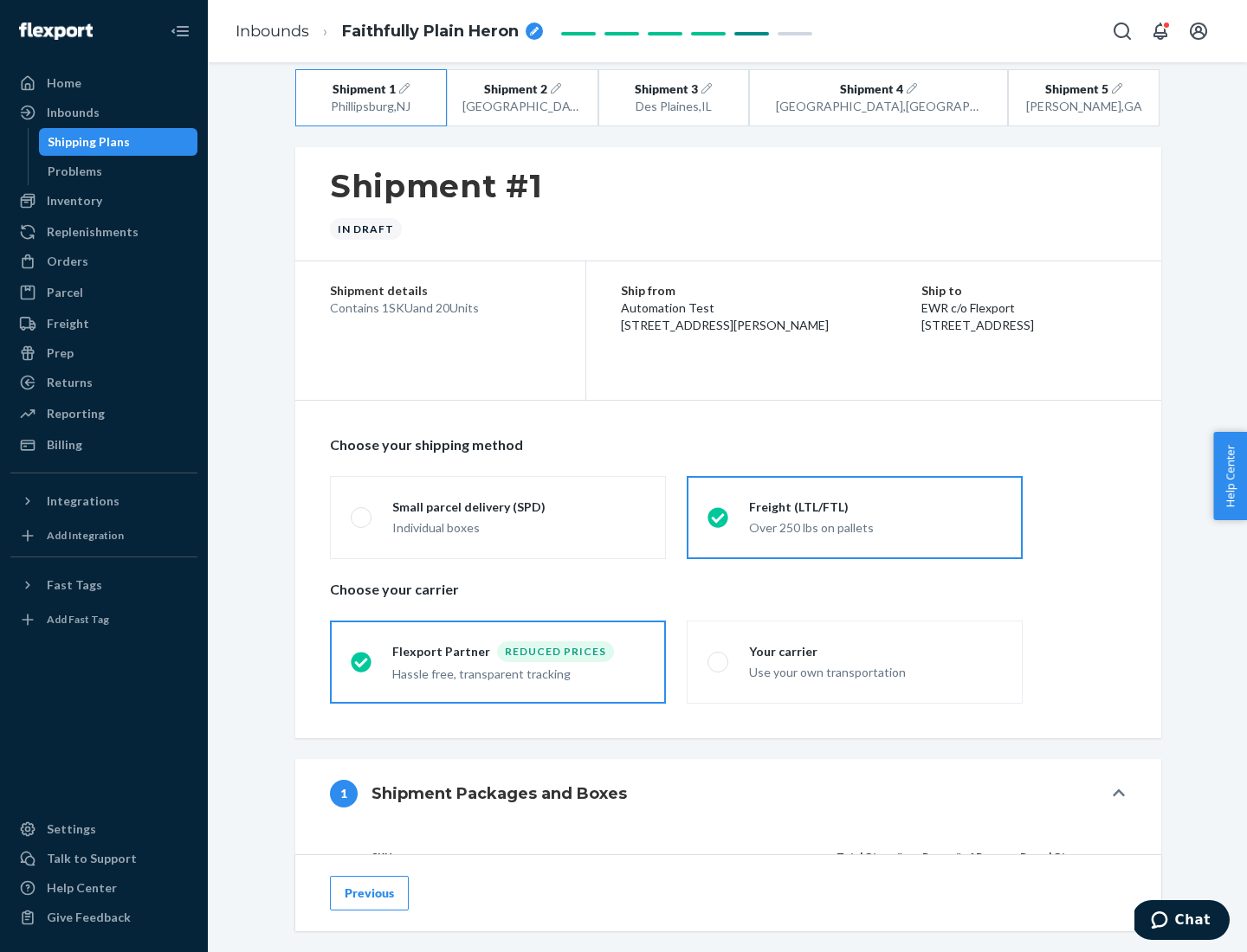
scroll to position [163, 0]
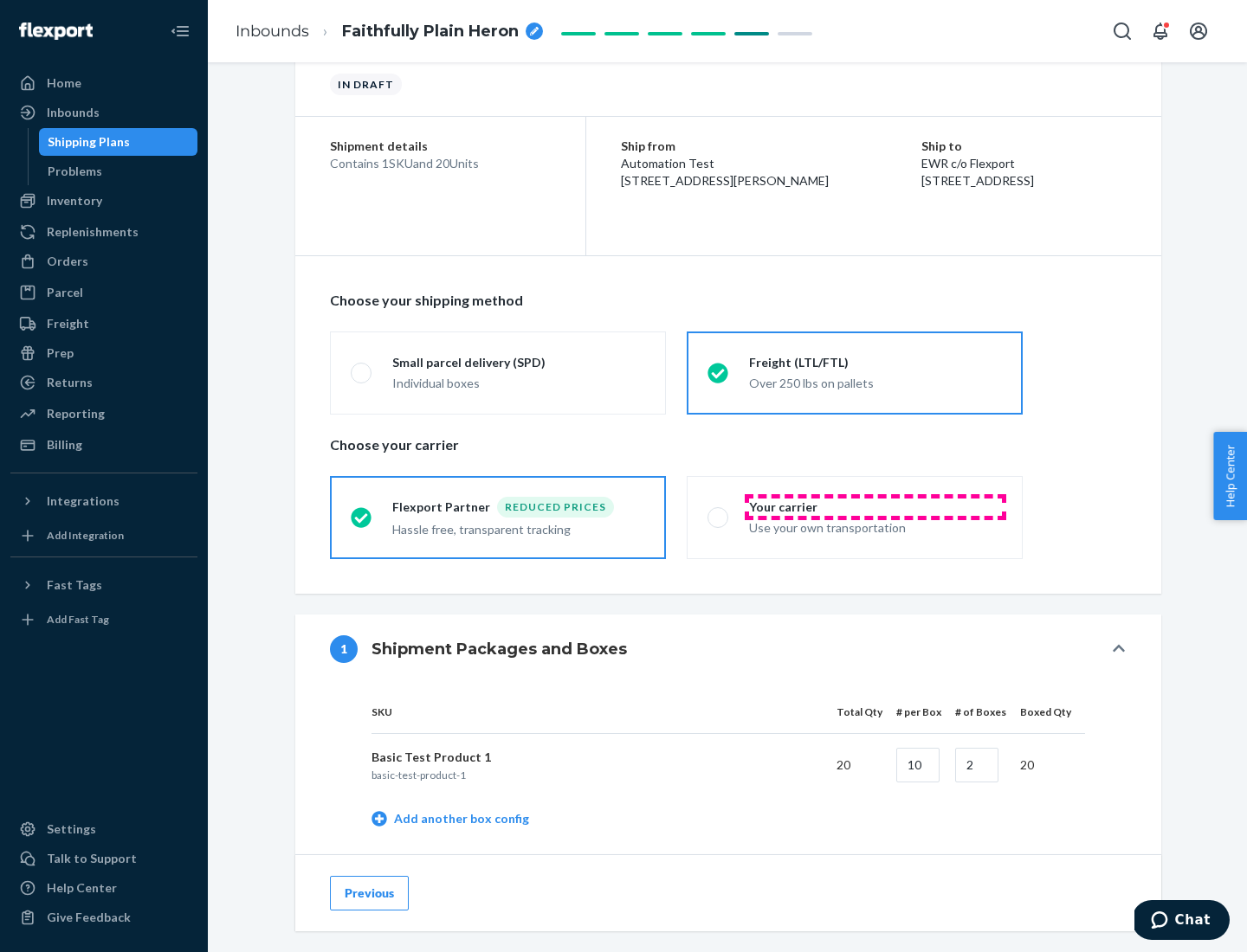
click at [875, 507] on div "Your carrier" at bounding box center [875, 507] width 253 height 17
click at [718, 511] on input "Your carrier Use your own transportation" at bounding box center [713, 517] width 11 height 11
radio input "true"
radio input "false"
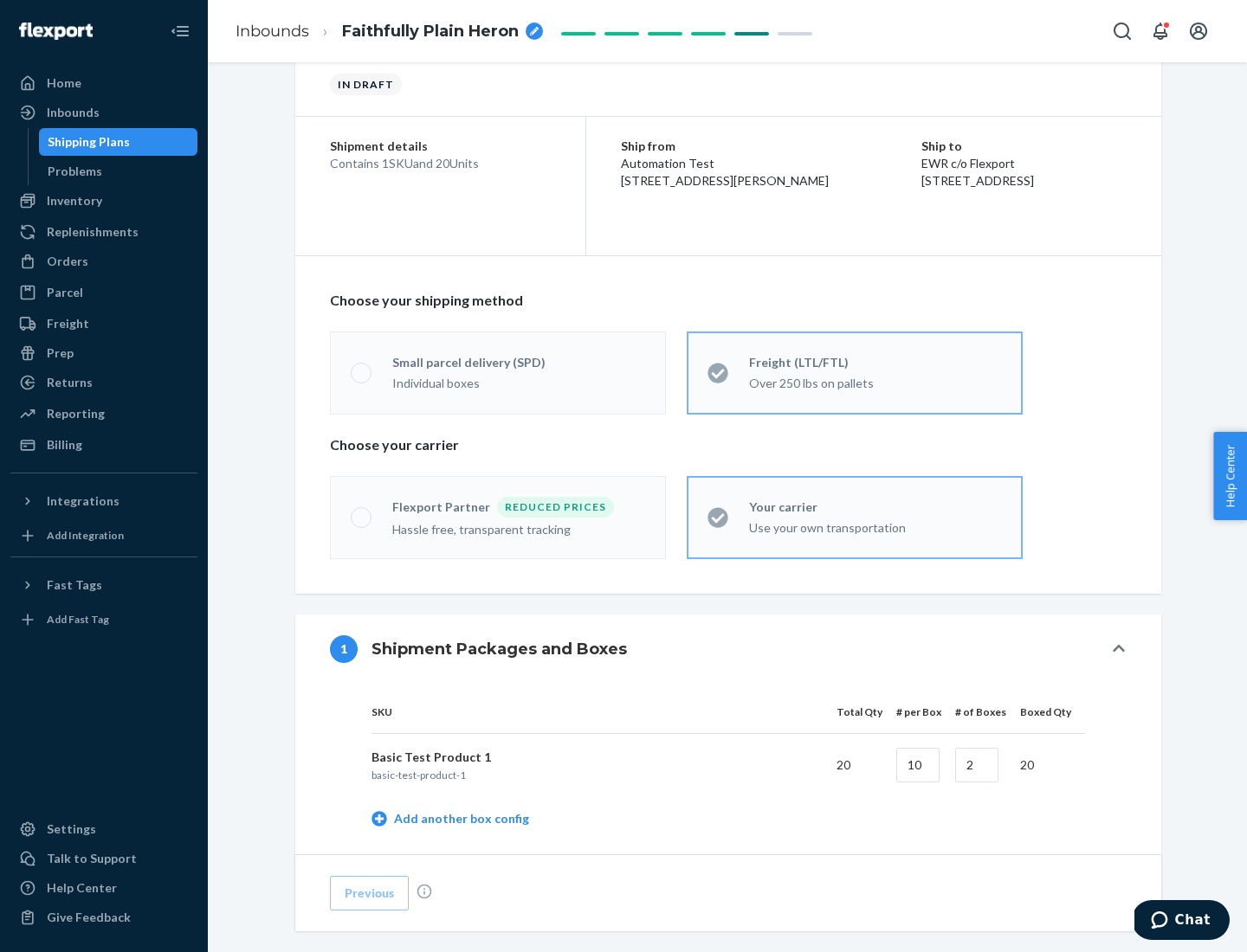
scroll to position [547, 0]
